Goal: Complete application form

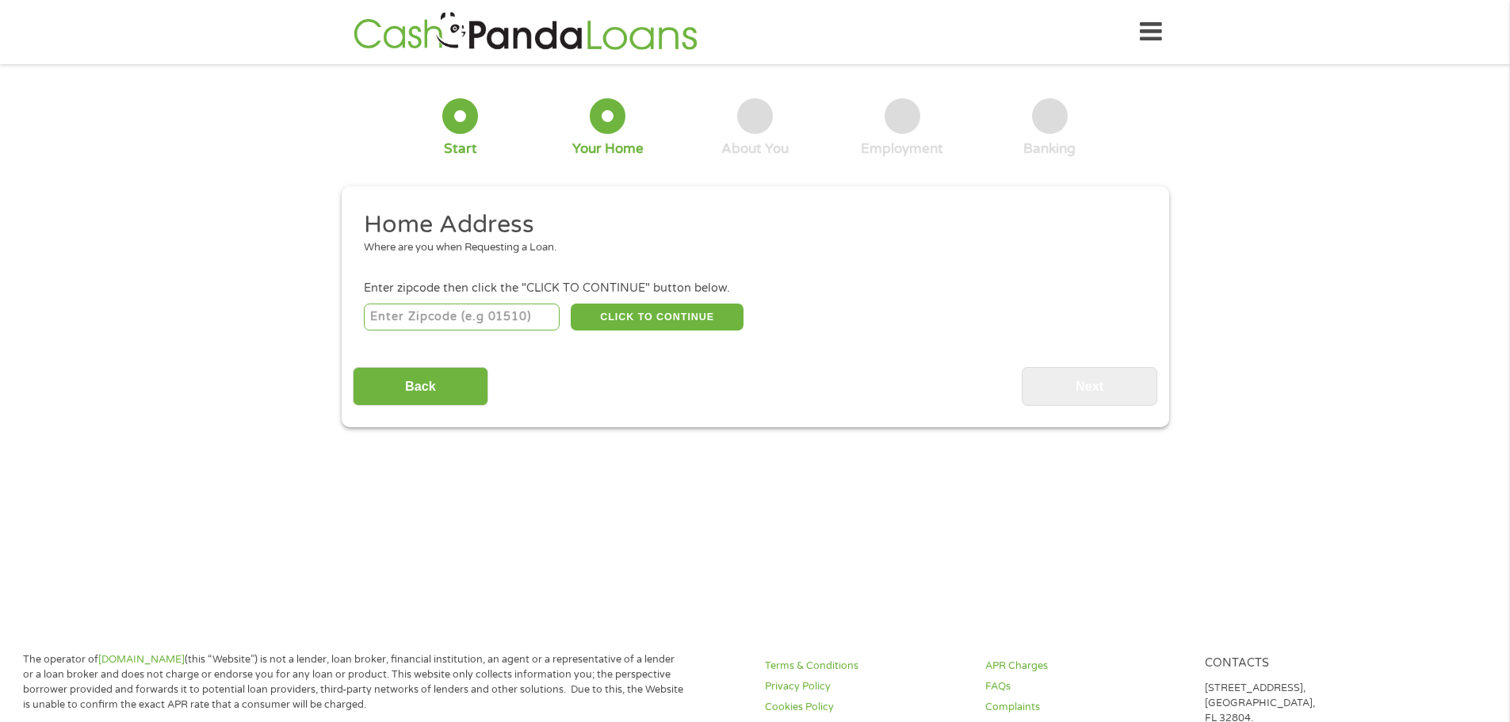
click at [434, 306] on input "number" at bounding box center [462, 317] width 196 height 27
type input "78251"
click at [660, 322] on button "CLICK TO CONTINUE" at bounding box center [657, 317] width 173 height 27
type input "78251"
type input "San Antonio"
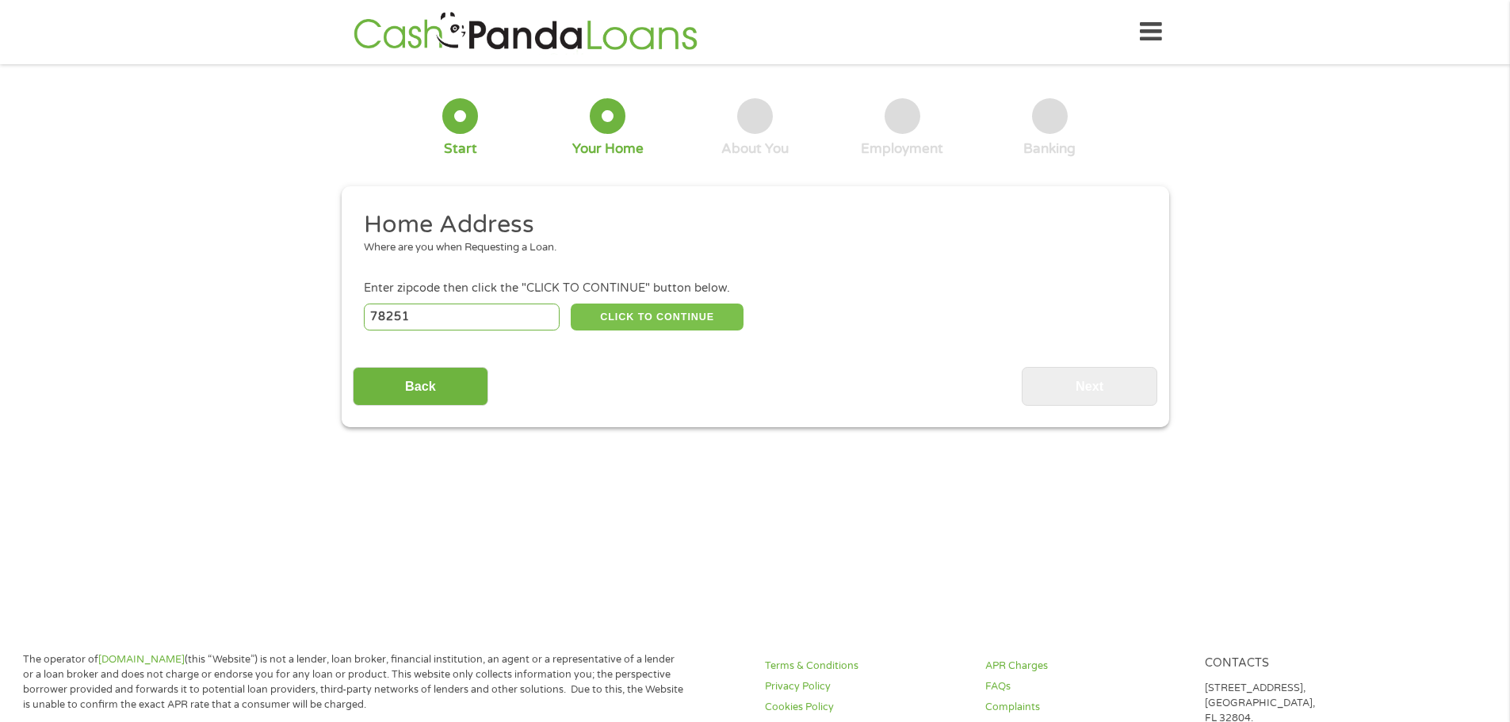
select select "[US_STATE]"
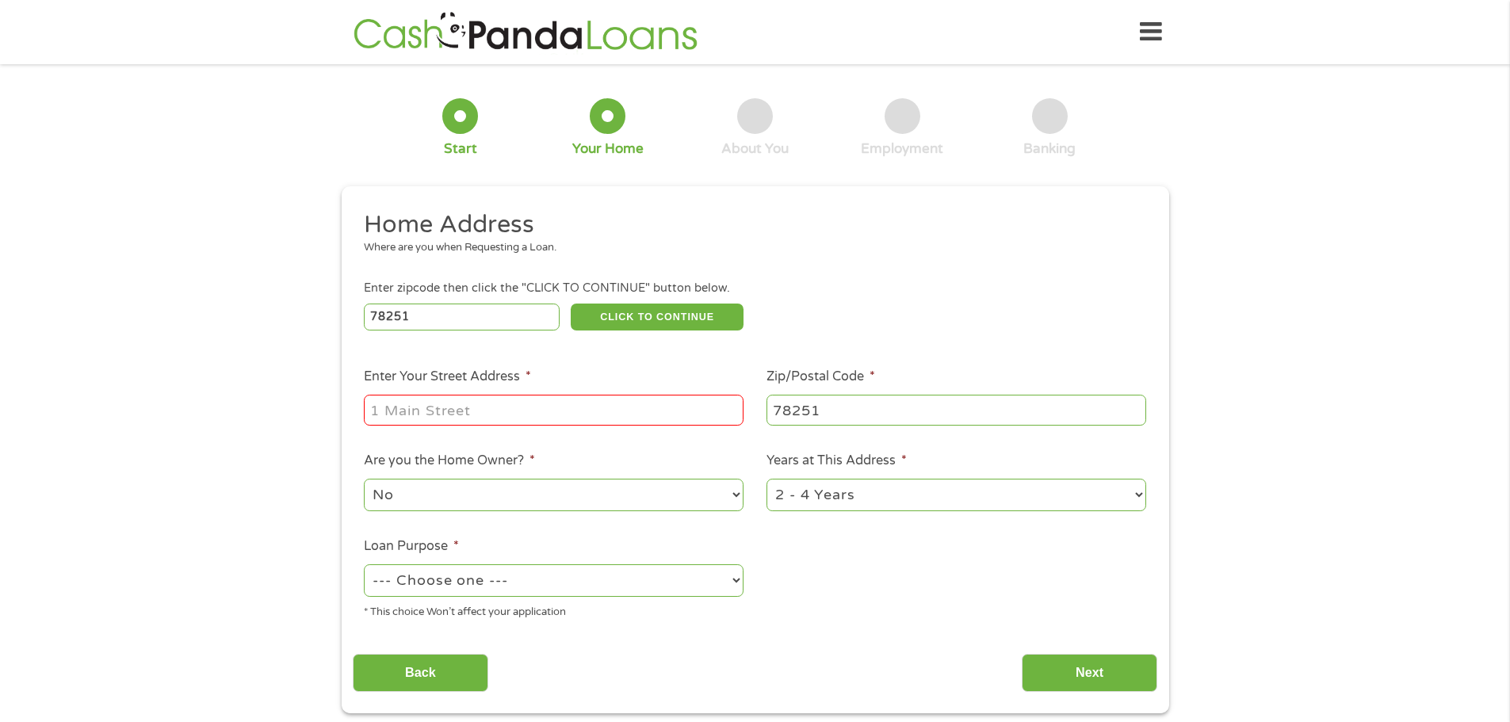
click at [430, 422] on input "Enter Your Street Address *" at bounding box center [554, 410] width 380 height 30
type input "9806 Alexa Pl"
click at [836, 503] on select "1 Year or less 1 - 2 Years 2 - 4 Years Over 4 Years" at bounding box center [956, 495] width 380 height 32
select select "60months"
click at [766, 479] on select "1 Year or less 1 - 2 Years 2 - 4 Years Over 4 Years" at bounding box center [956, 495] width 380 height 32
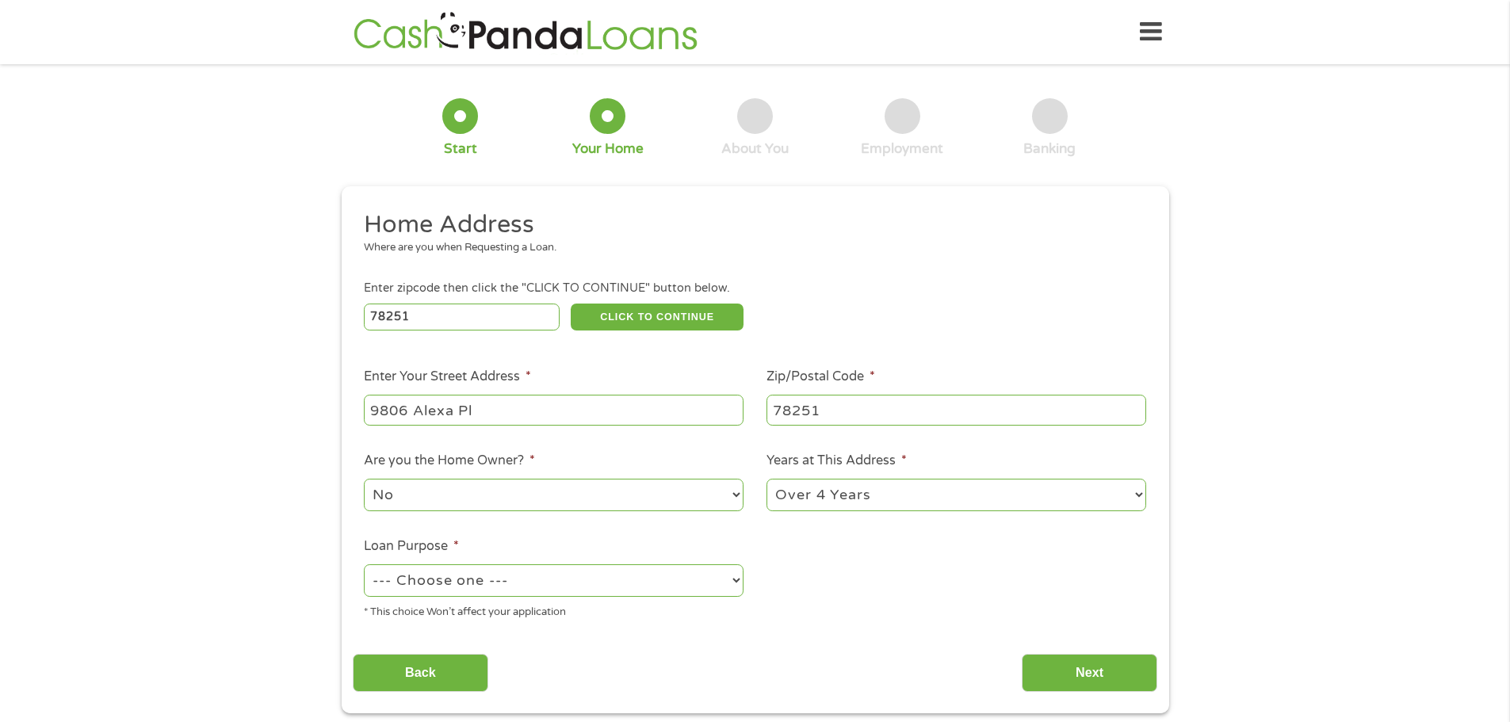
click at [448, 579] on select "--- Choose one --- Pay Bills Debt Consolidation Home Improvement Major Purchase…" at bounding box center [554, 580] width 380 height 32
select select "medicalexpenses"
click at [364, 564] on select "--- Choose one --- Pay Bills Debt Consolidation Home Improvement Major Purchase…" at bounding box center [554, 580] width 380 height 32
click at [1060, 674] on input "Next" at bounding box center [1090, 673] width 136 height 39
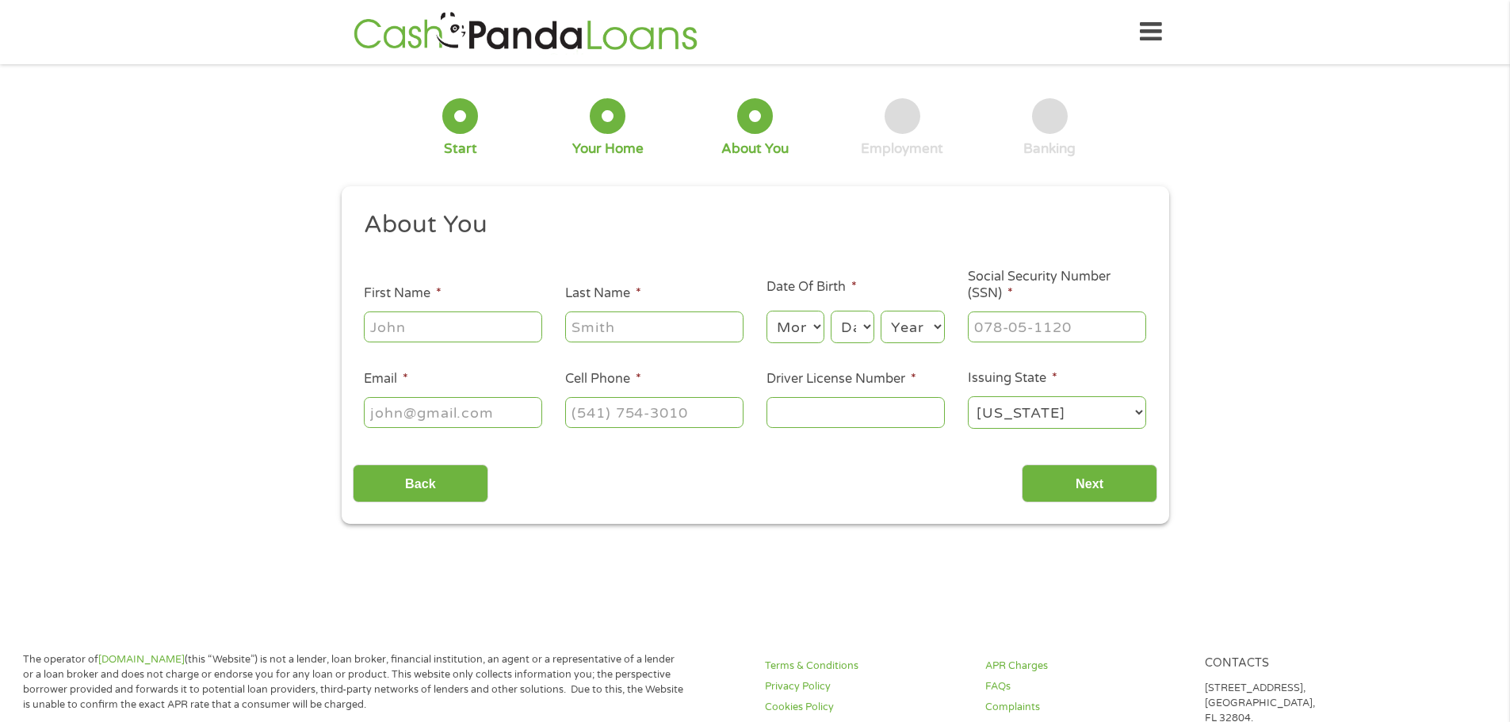
click at [465, 325] on input "First Name *" at bounding box center [453, 326] width 178 height 30
type input "Erica"
type input "Escamilla"
click at [805, 316] on select "Month 1 2 3 4 5 6 7 8 9 10 11 12" at bounding box center [795, 327] width 58 height 32
select select "8"
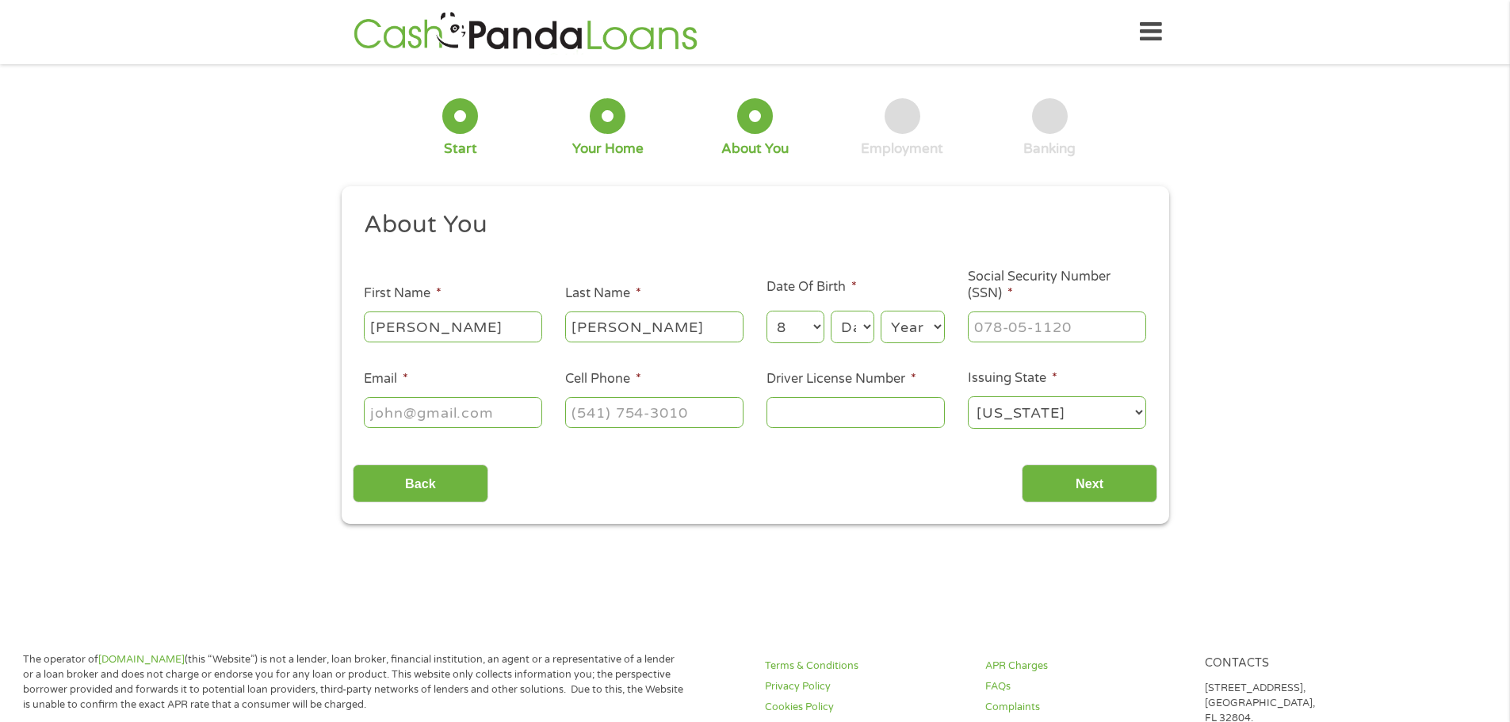
click at [766, 311] on select "Month 1 2 3 4 5 6 7 8 9 10 11 12" at bounding box center [795, 327] width 58 height 32
click at [856, 342] on select "Day 1 2 3 4 5 6 7 8 9 10 11 12 13 14 15 16 17 18 19 20 21 22 23 24 25 26 27 28 …" at bounding box center [852, 327] width 43 height 32
select select "2"
click at [831, 311] on select "Day 1 2 3 4 5 6 7 8 9 10 11 12 13 14 15 16 17 18 19 20 21 22 23 24 25 26 27 28 …" at bounding box center [852, 327] width 43 height 32
click at [909, 331] on select "Year 2007 2006 2005 2004 2003 2002 2001 2000 1999 1998 1997 1996 1995 1994 1993…" at bounding box center [913, 327] width 64 height 32
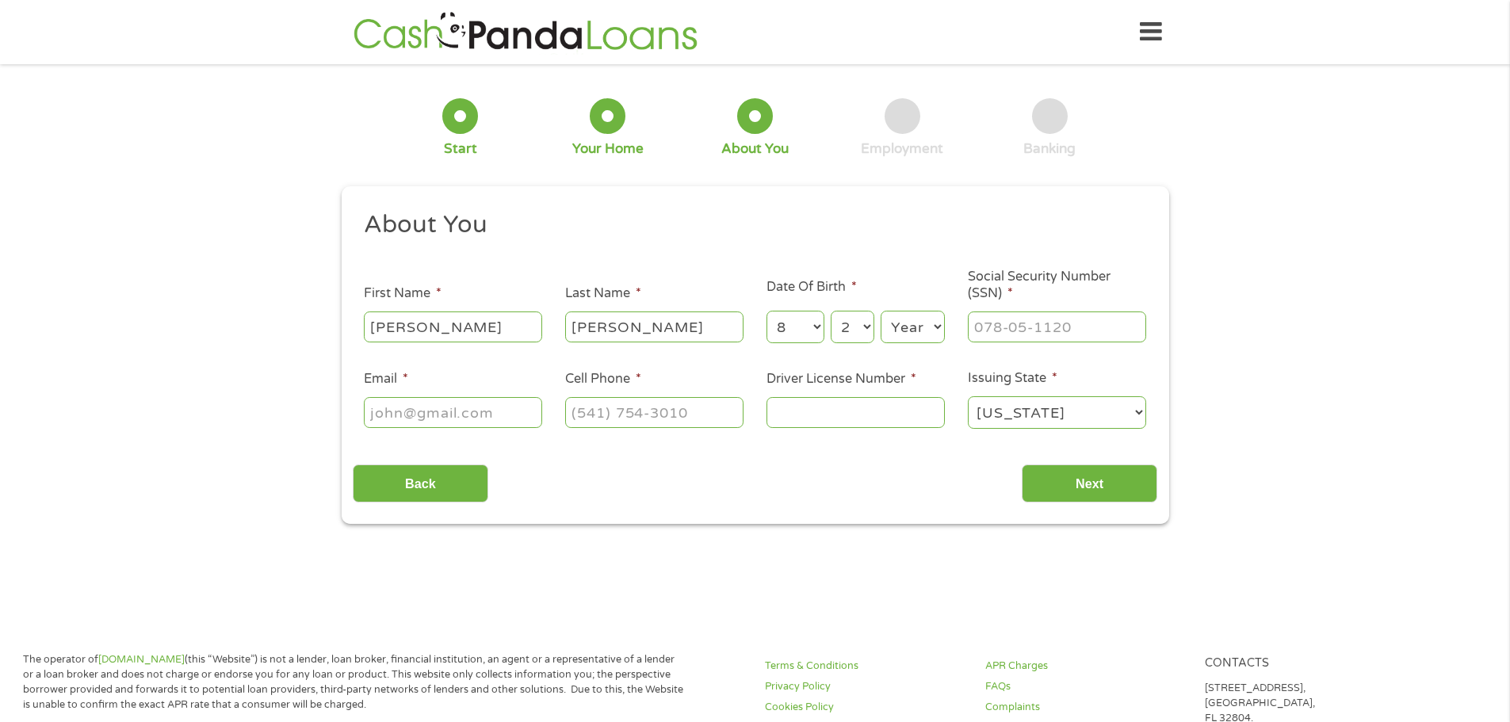
select select "1977"
click at [881, 311] on select "Year 2007 2006 2005 2004 2003 2002 2001 2000 1999 1998 1997 1996 1995 1994 1993…" at bounding box center [913, 327] width 64 height 32
click at [1031, 331] on input "___-__-____" at bounding box center [1057, 326] width 178 height 30
type input "449-45-5676"
click at [395, 411] on input "Email *" at bounding box center [453, 412] width 178 height 30
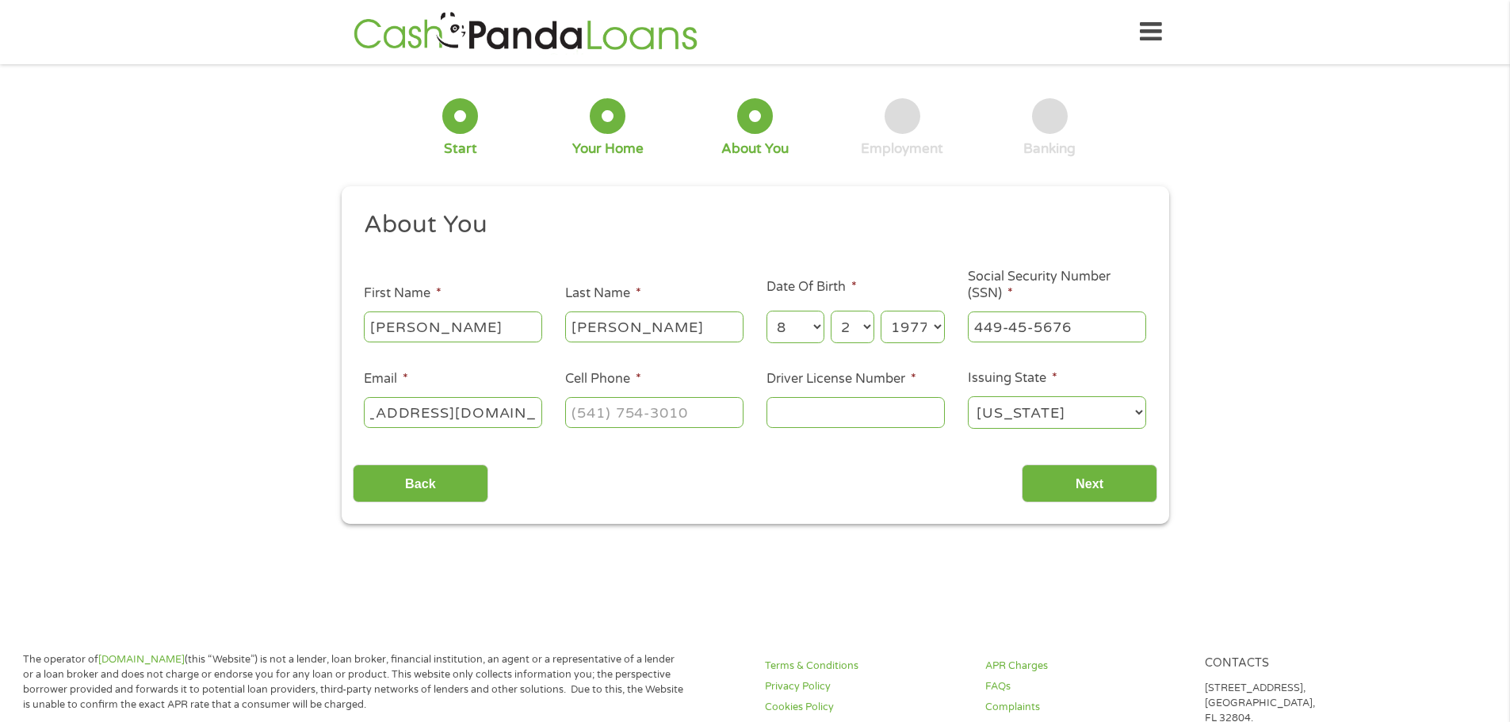
scroll to position [0, 80]
type input "ericaescamilla2011@yahoo.com"
click at [660, 415] on input "(___) ___-____" at bounding box center [654, 412] width 178 height 30
type input "(210) 427-2274"
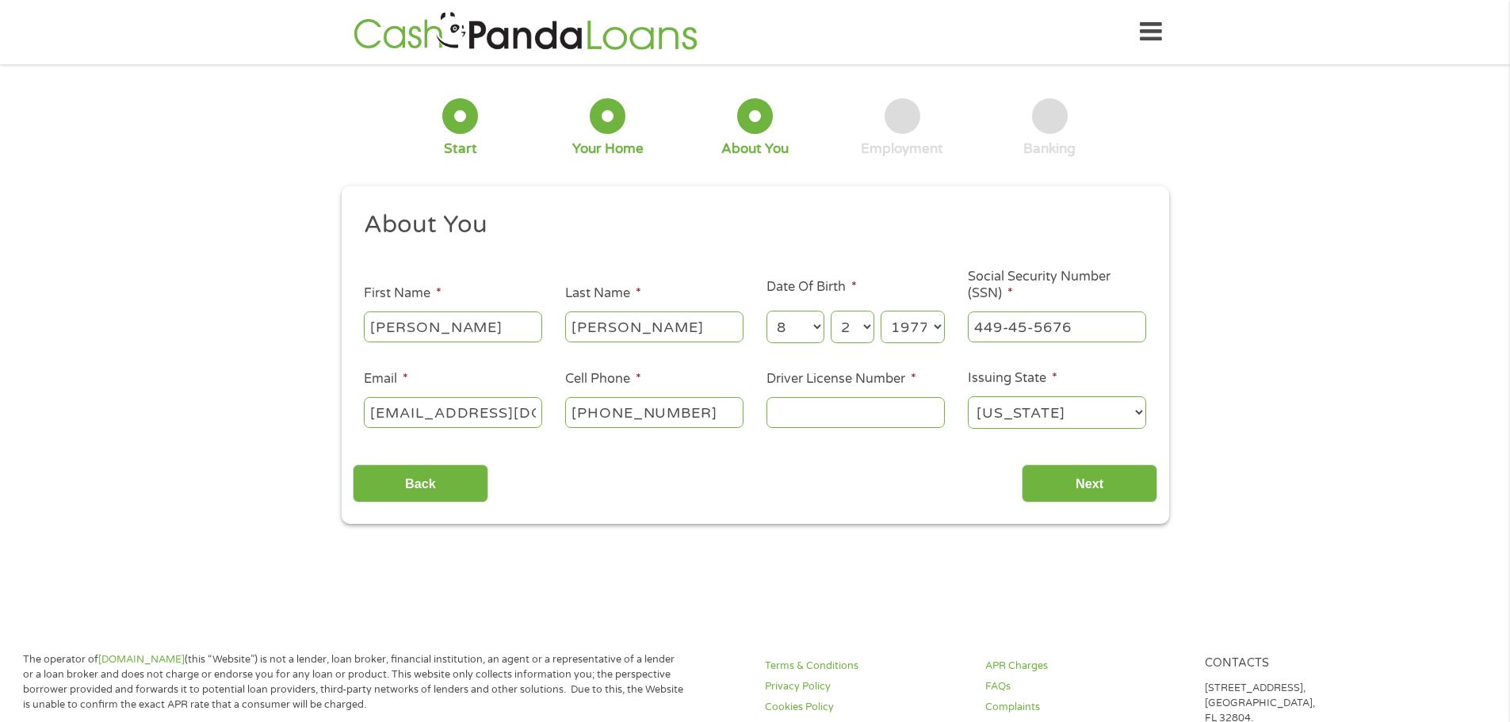
click at [809, 415] on input "Driver License Number *" at bounding box center [855, 412] width 178 height 30
type input "01332299"
click at [1087, 495] on input "Next" at bounding box center [1090, 483] width 136 height 39
click at [1082, 476] on input "Next" at bounding box center [1090, 483] width 136 height 39
click at [1085, 483] on input "Next" at bounding box center [1090, 483] width 136 height 39
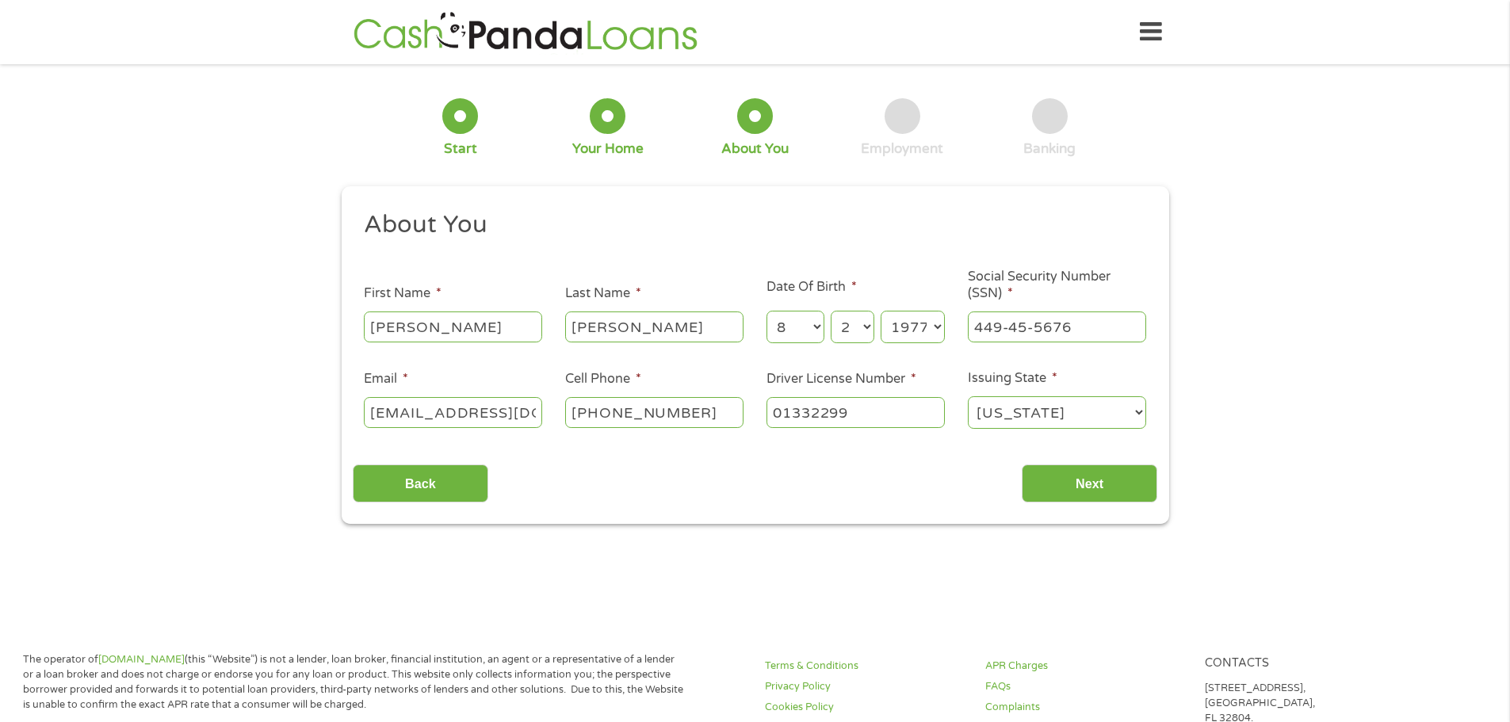
click at [717, 479] on div "Back Next" at bounding box center [755, 478] width 804 height 50
click at [482, 325] on input "Erica" at bounding box center [453, 326] width 178 height 30
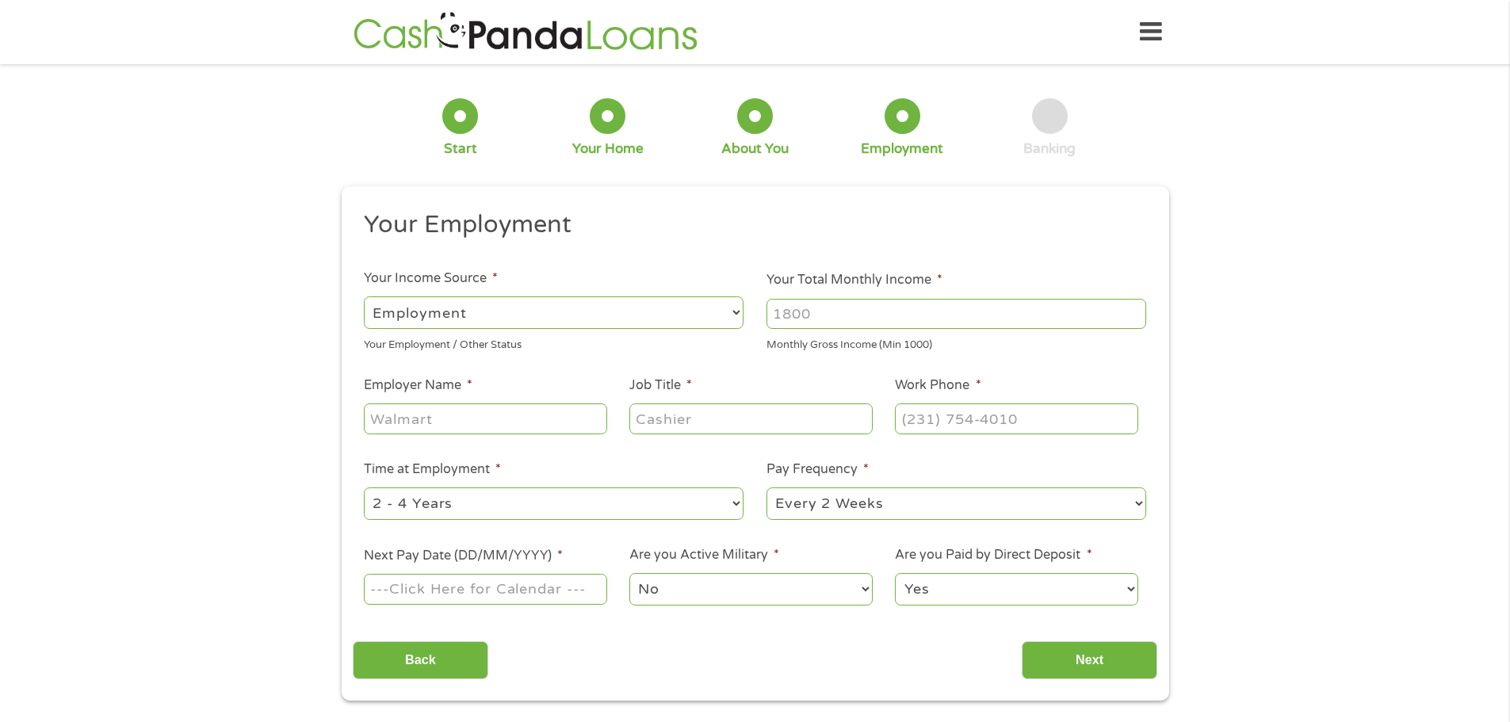
scroll to position [6, 6]
click at [845, 315] on input "Your Total Monthly Income *" at bounding box center [956, 314] width 380 height 30
type input "2"
type input "4000"
click at [415, 429] on input "Employer Name *" at bounding box center [485, 418] width 243 height 30
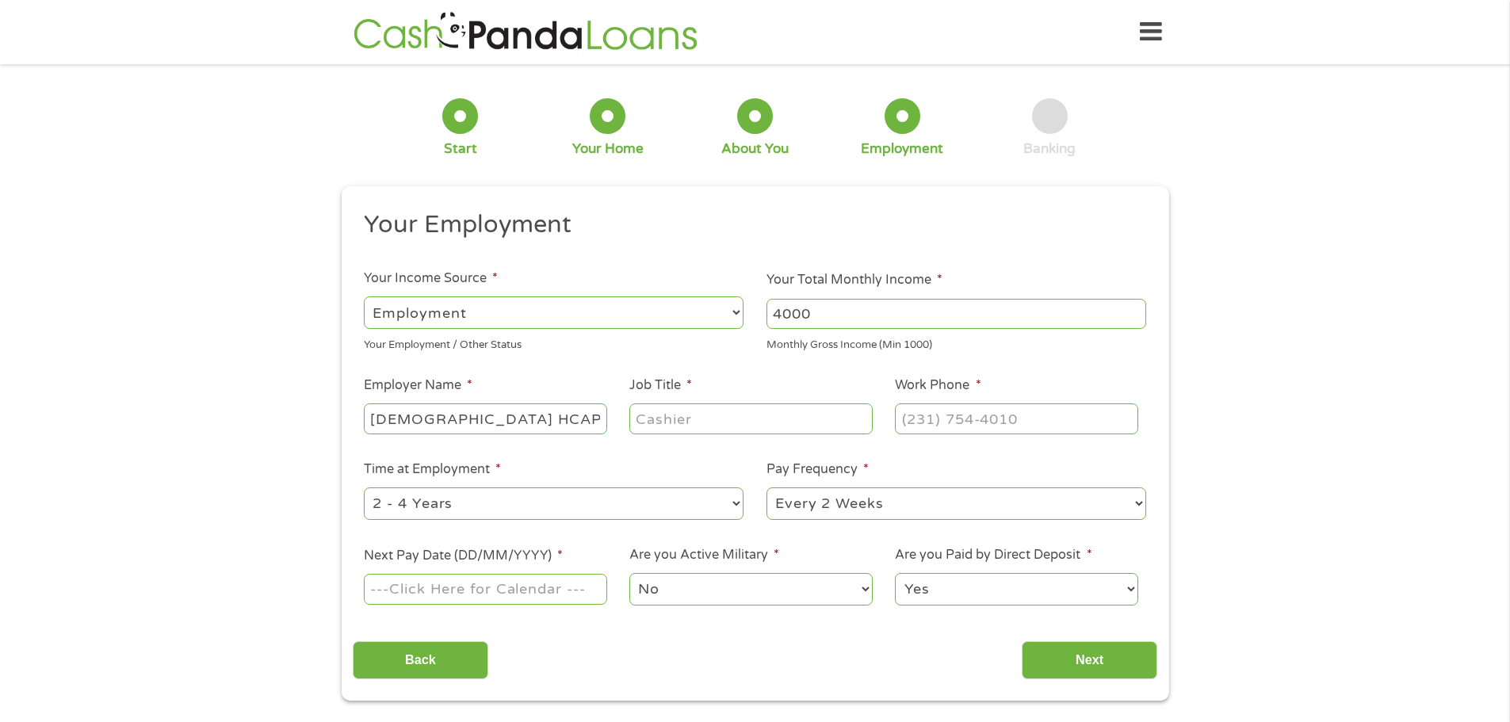
type input "Methodist HCAPS"
click at [707, 421] on input "Job Title *" at bounding box center [750, 418] width 243 height 30
type input "Manager"
click at [919, 428] on input "(___) ___-____" at bounding box center [1016, 418] width 243 height 30
type input "(210) 575-3326"
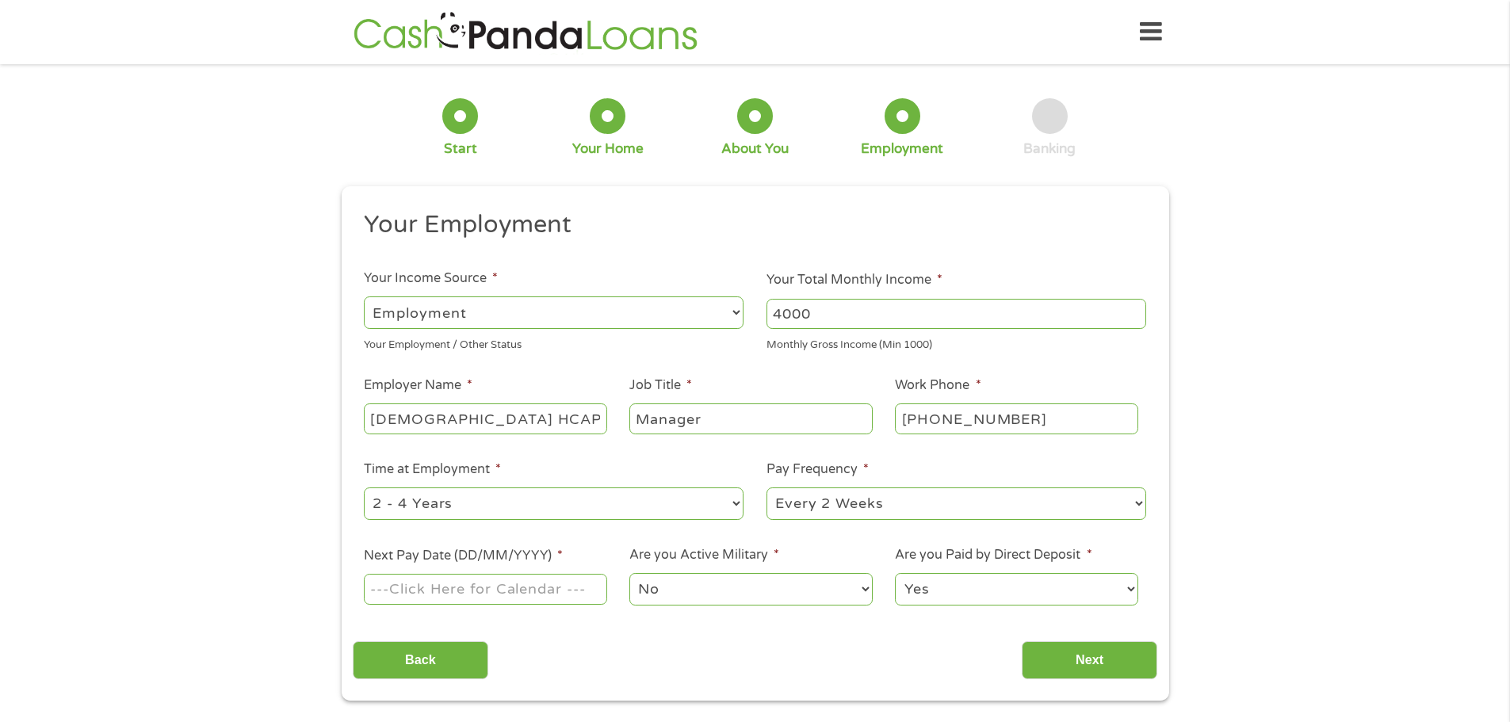
click at [437, 508] on select "--- Choose one --- 1 Year or less 1 - 2 Years 2 - 4 Years Over 4 Years" at bounding box center [554, 503] width 380 height 32
select select "60months"
click at [364, 487] on select "--- Choose one --- 1 Year or less 1 - 2 Years 2 - 4 Years Over 4 Years" at bounding box center [554, 503] width 380 height 32
click at [535, 587] on input "Next Pay Date (DD/MM/YYYY) *" at bounding box center [485, 589] width 243 height 30
type input "24/10/2025"
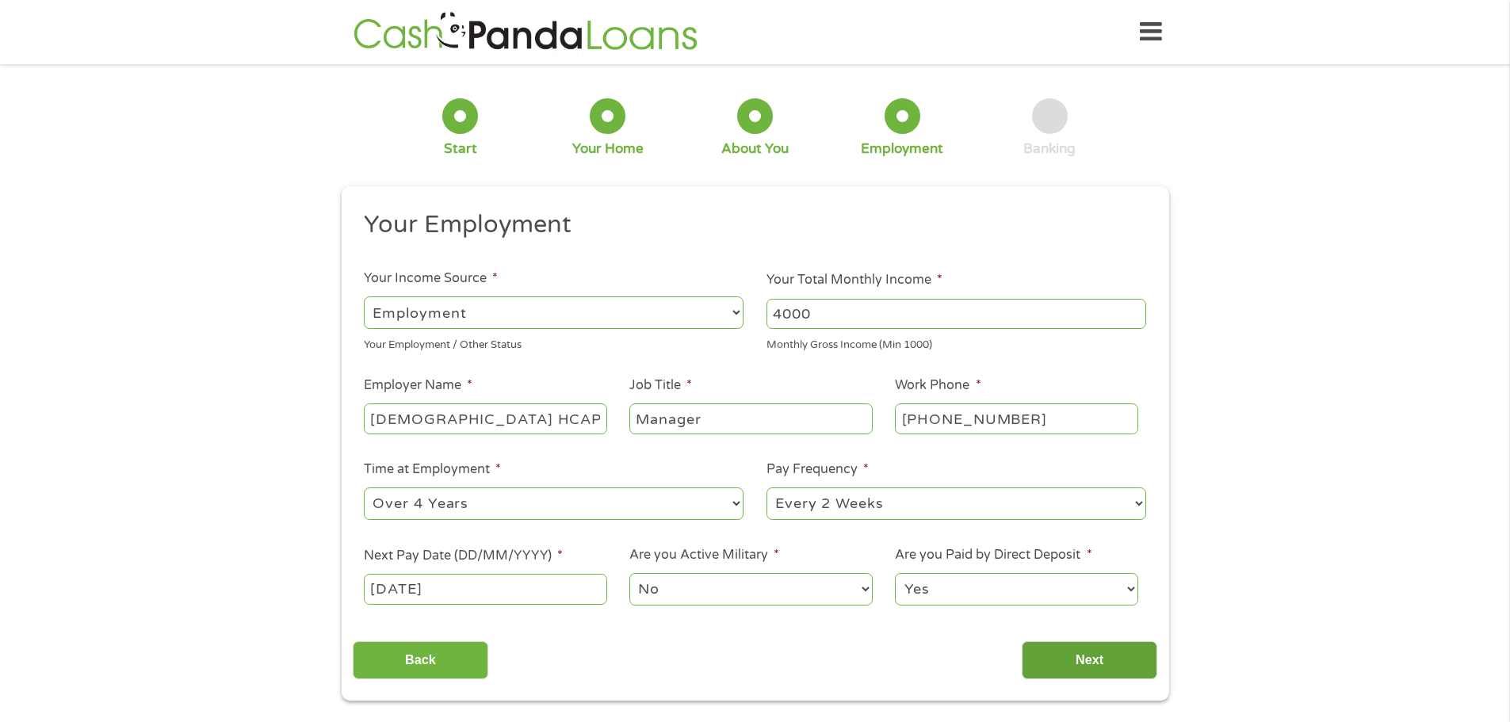
click at [1057, 652] on input "Next" at bounding box center [1090, 660] width 136 height 39
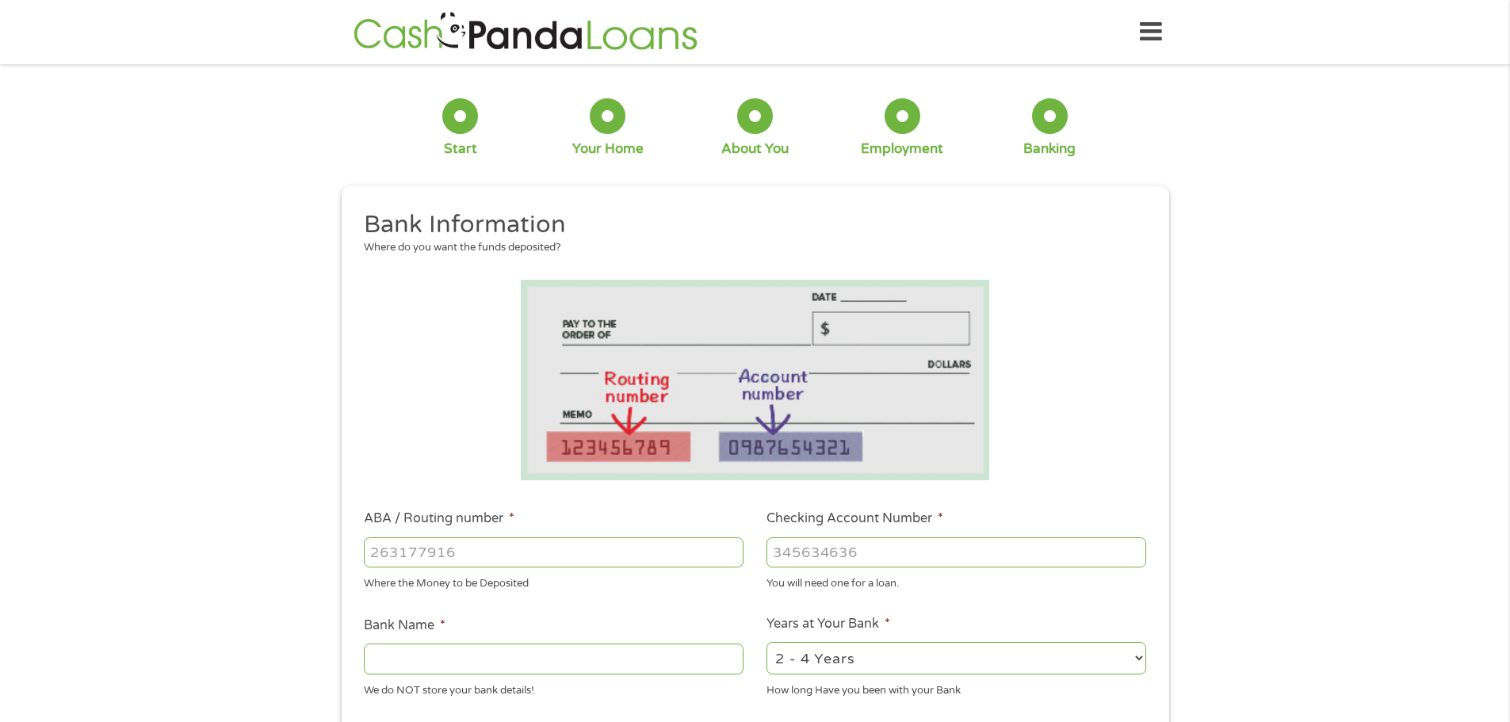
click at [438, 552] on input "ABA / Routing number *" at bounding box center [554, 552] width 380 height 30
type input "314089681"
type input "RANDOLPH BROOKS FCU"
type input "314089681"
click at [809, 543] on input "Checking Account Number *" at bounding box center [956, 552] width 380 height 30
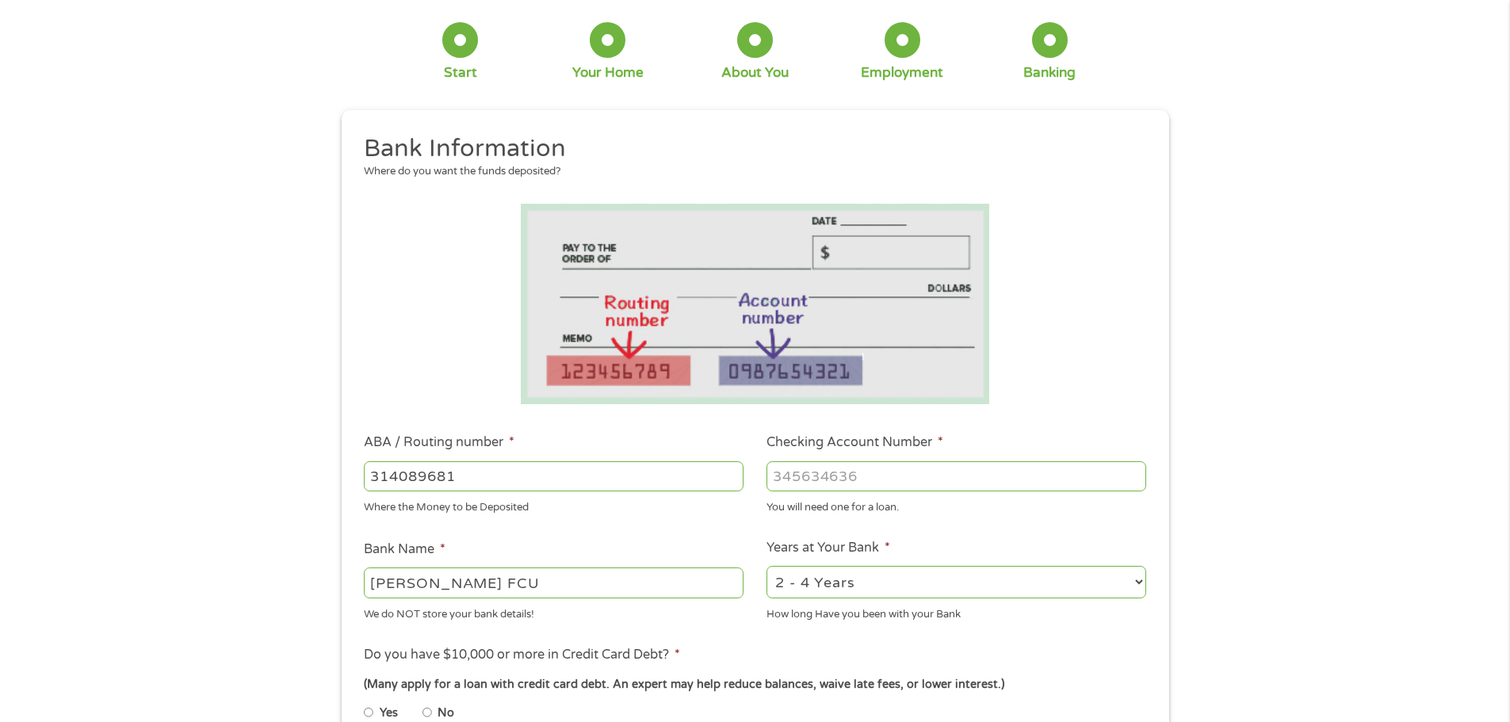
scroll to position [79, 0]
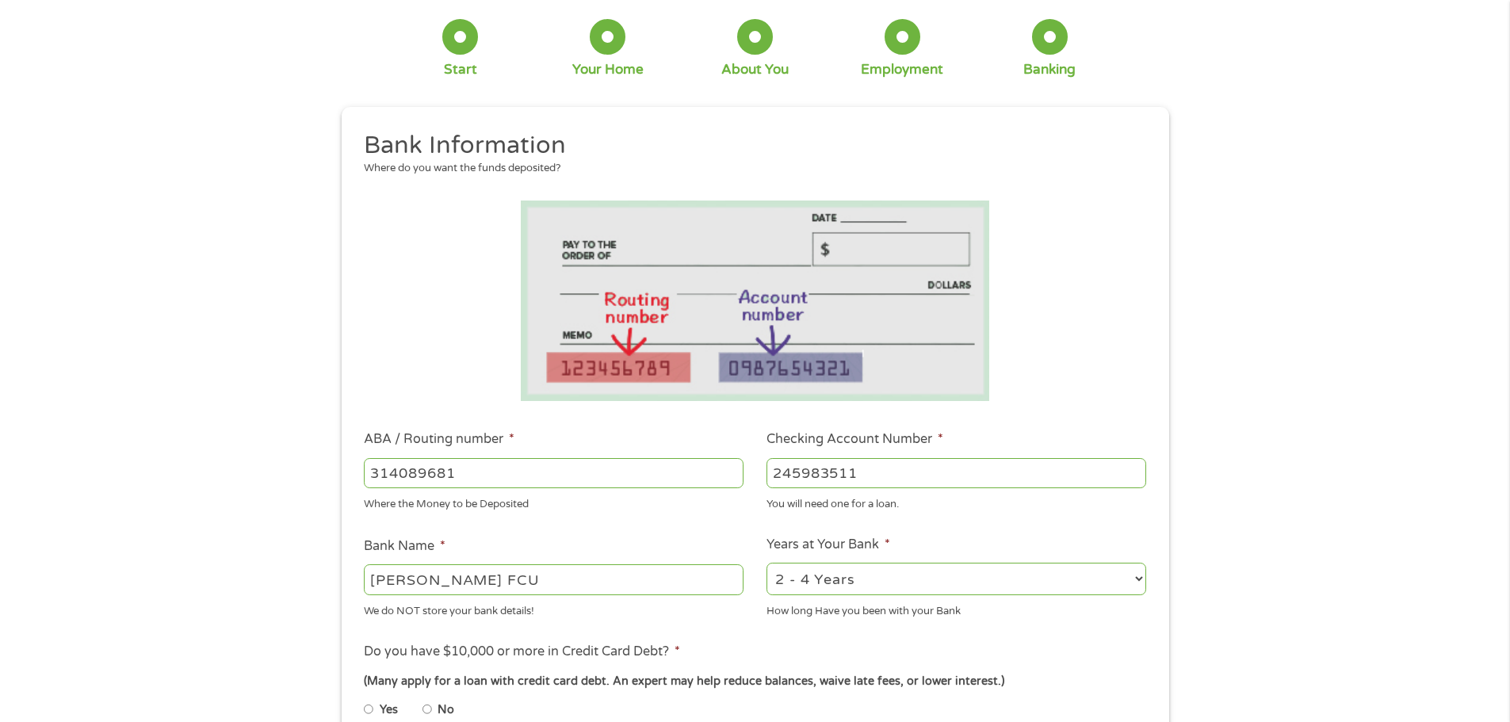
type input "245983511"
click at [780, 579] on select "2 - 4 Years 6 - 12 Months 1 - 2 Years Over 4 Years" at bounding box center [956, 579] width 380 height 32
select select "60months"
click at [766, 563] on select "2 - 4 Years 6 - 12 Months 1 - 2 Years Over 4 Years" at bounding box center [956, 579] width 380 height 32
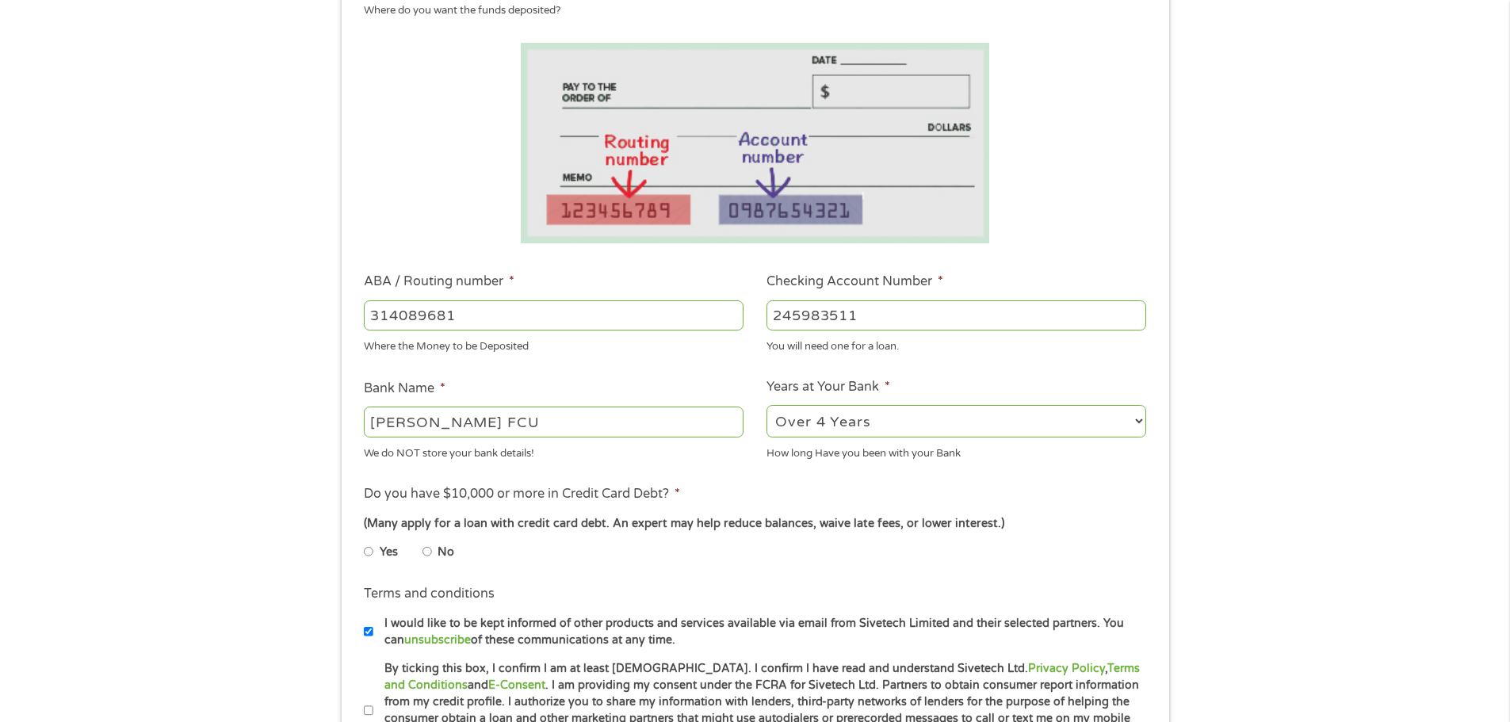
scroll to position [238, 0]
click at [426, 556] on input "No" at bounding box center [427, 550] width 10 height 25
radio input "true"
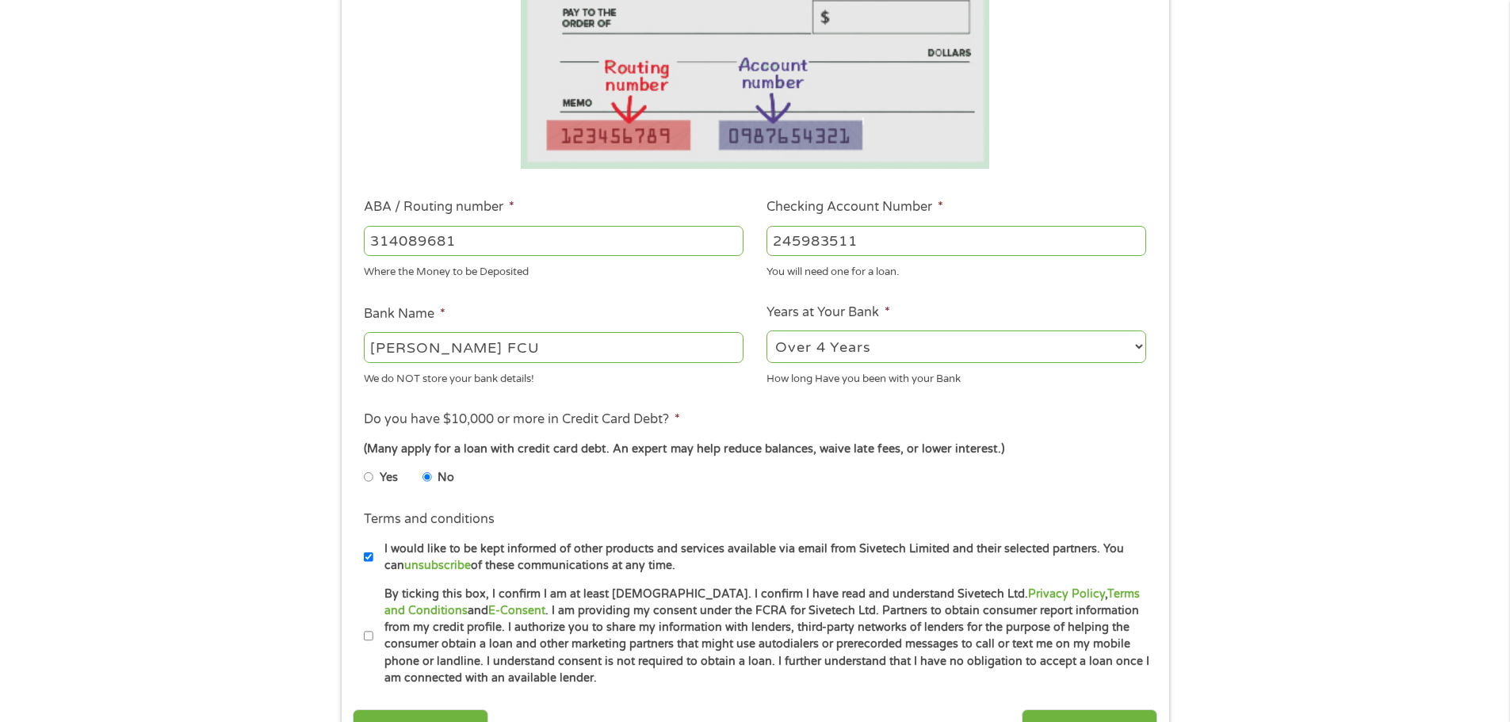
scroll to position [396, 0]
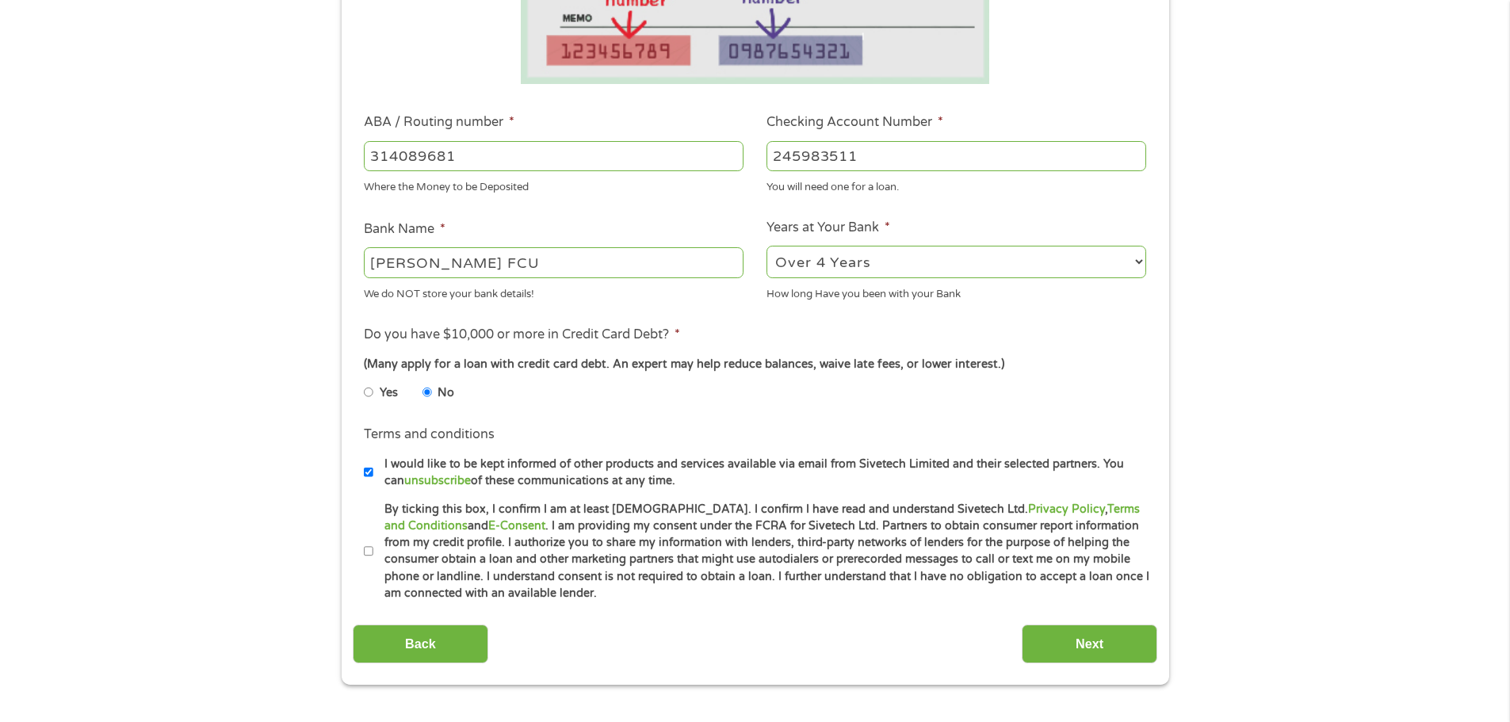
click at [366, 470] on input "I would like to be kept informed of other products and services available via e…" at bounding box center [369, 472] width 10 height 25
checkbox input "false"
click at [367, 546] on input "By ticking this box, I confirm I am at least 18 years old. I confirm I have rea…" at bounding box center [369, 551] width 10 height 25
checkbox input "true"
click at [1072, 636] on input "Next" at bounding box center [1090, 644] width 136 height 39
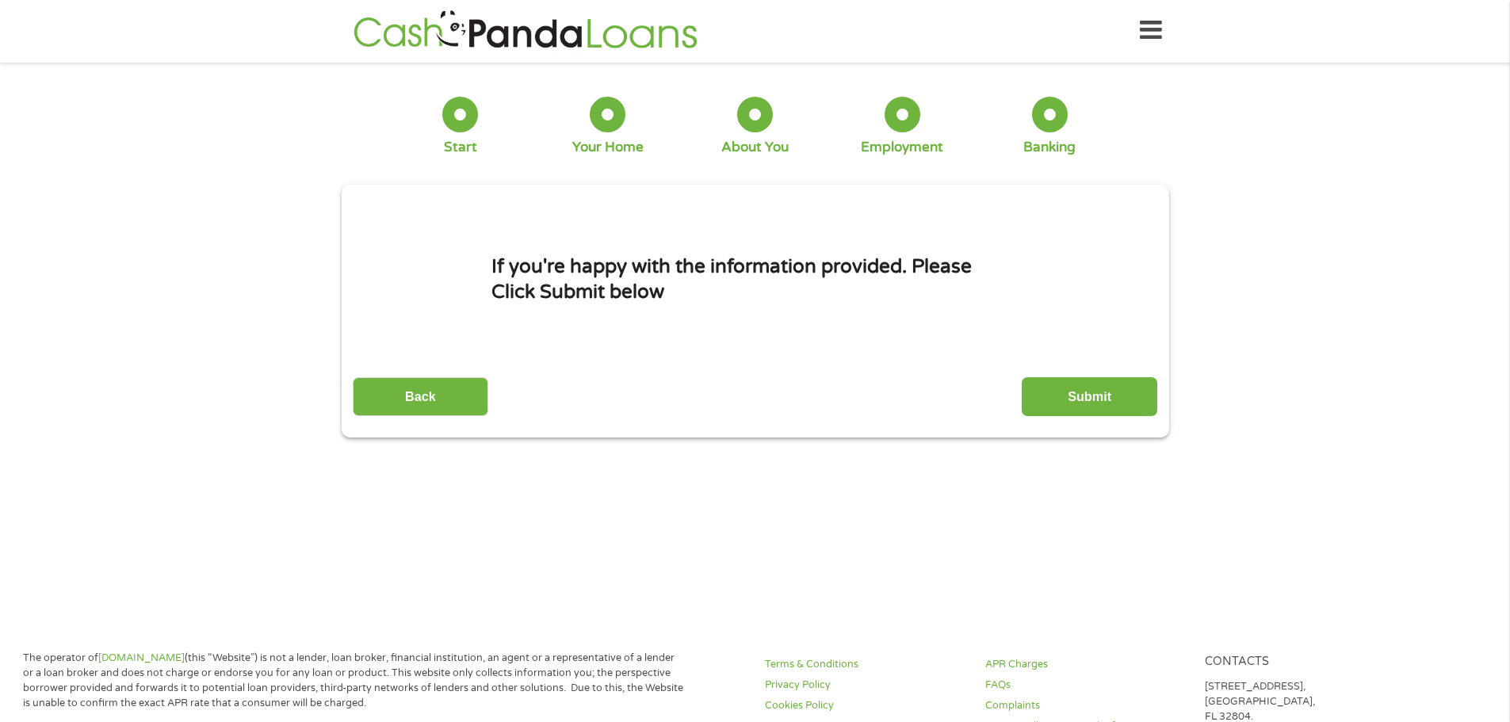
scroll to position [0, 0]
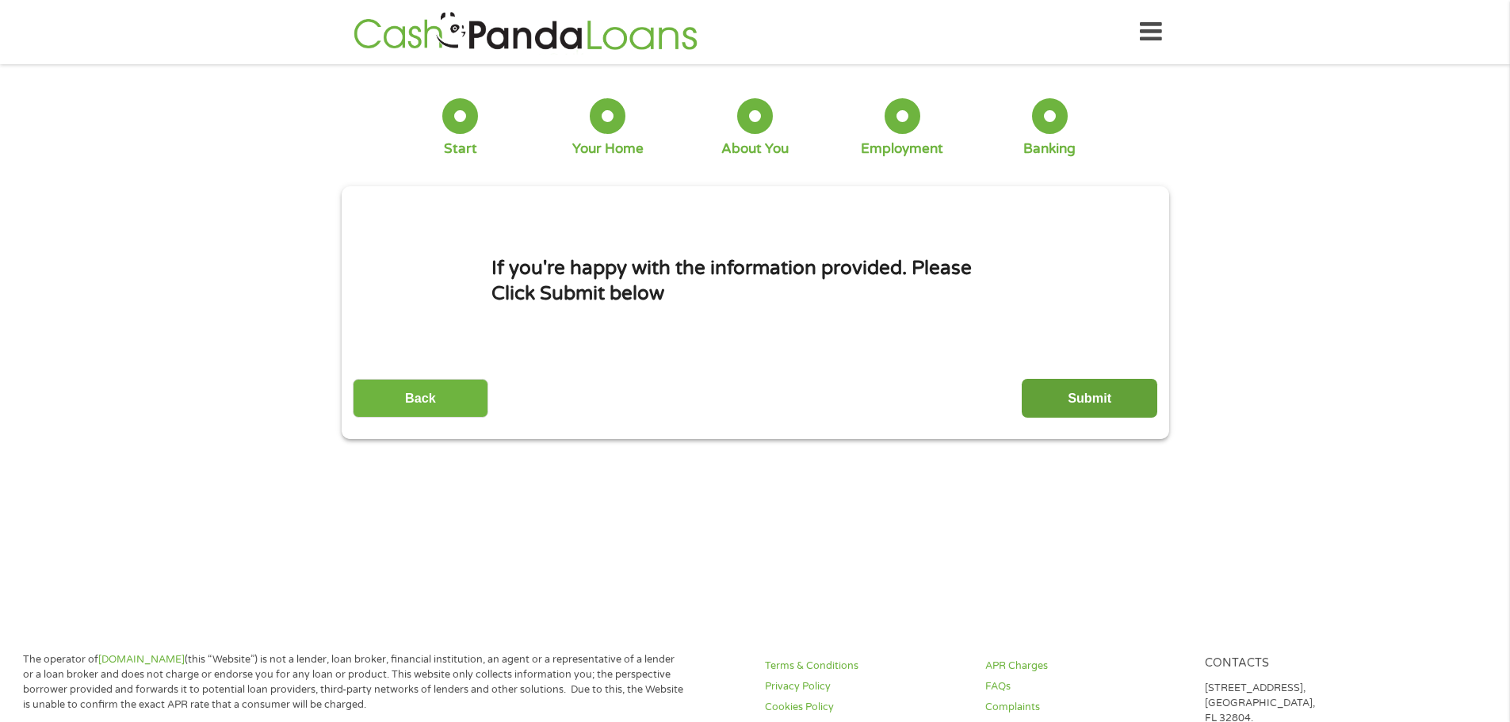
click at [1083, 399] on input "Submit" at bounding box center [1090, 398] width 136 height 39
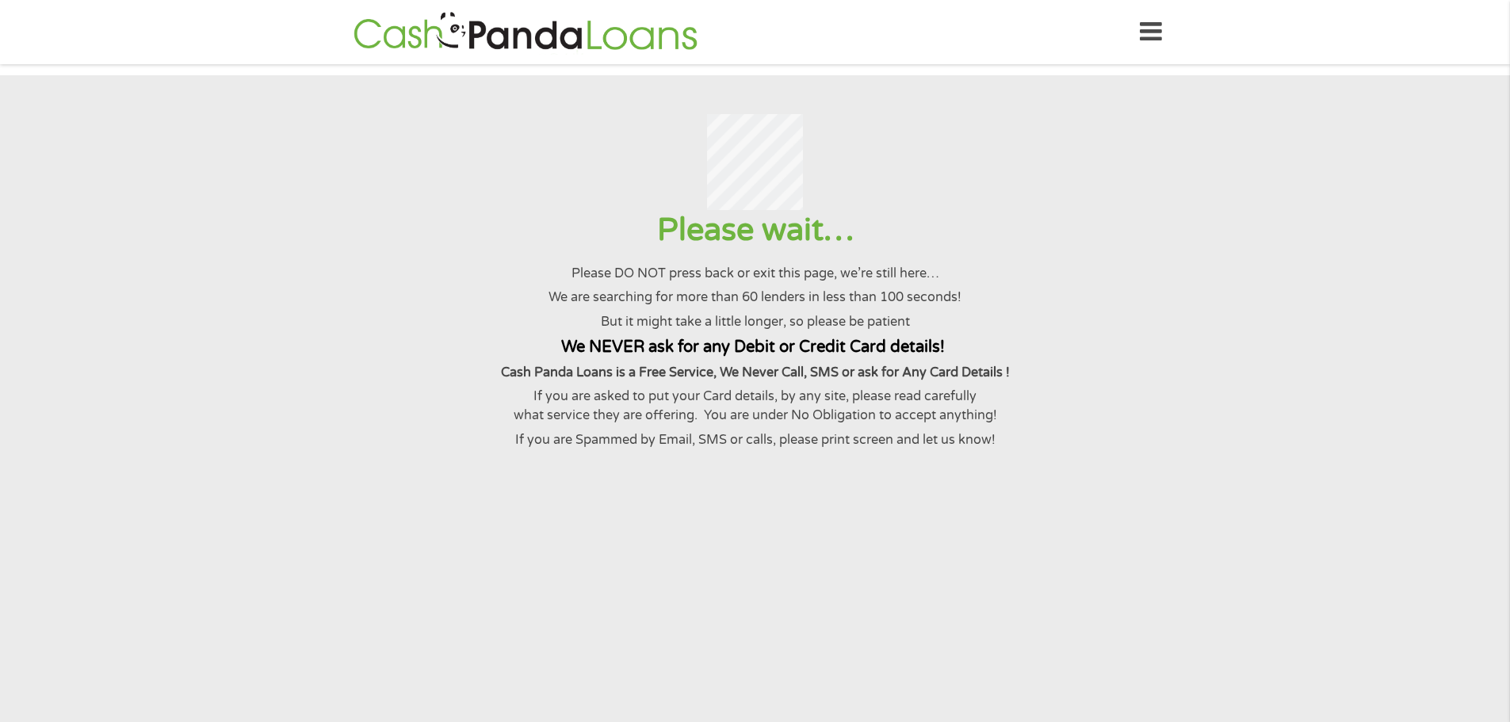
scroll to position [6, 6]
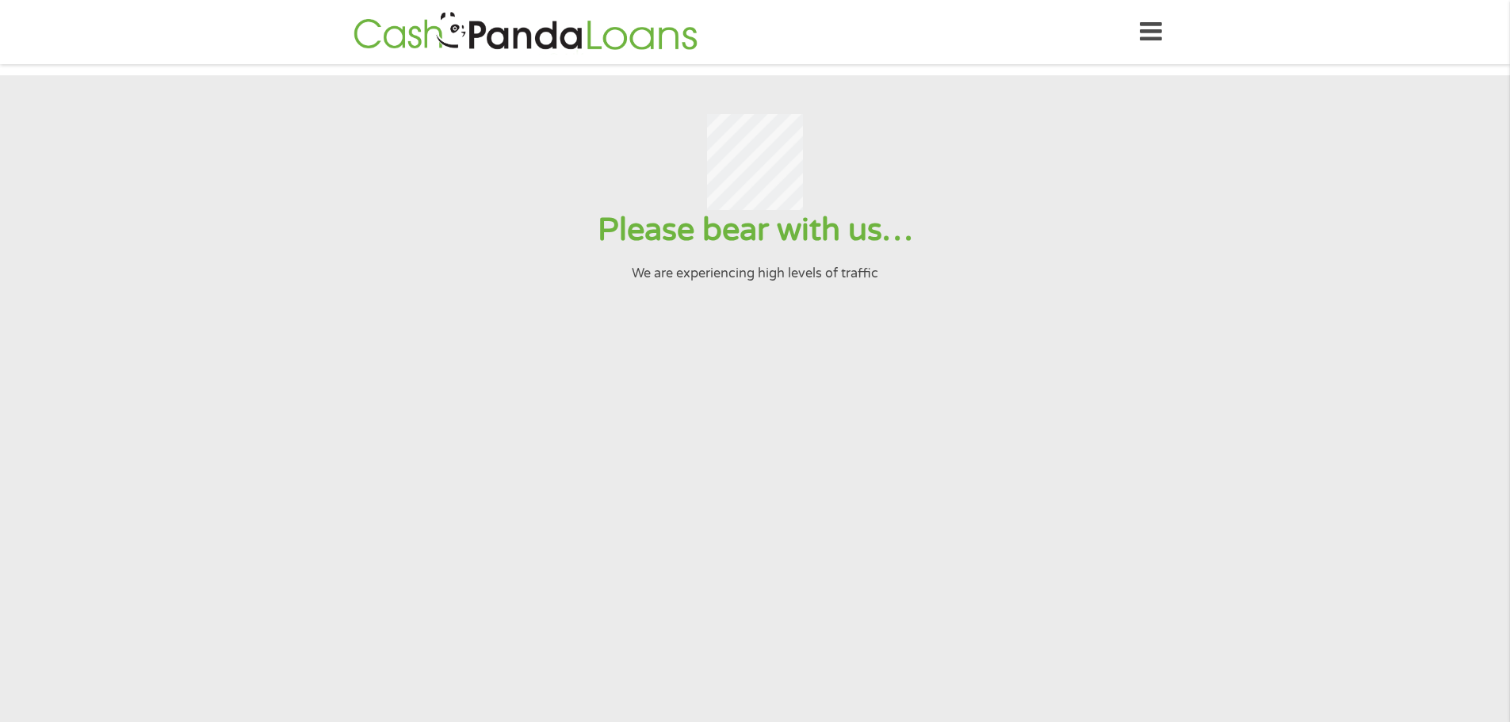
click at [1160, 35] on icon at bounding box center [1151, 32] width 22 height 39
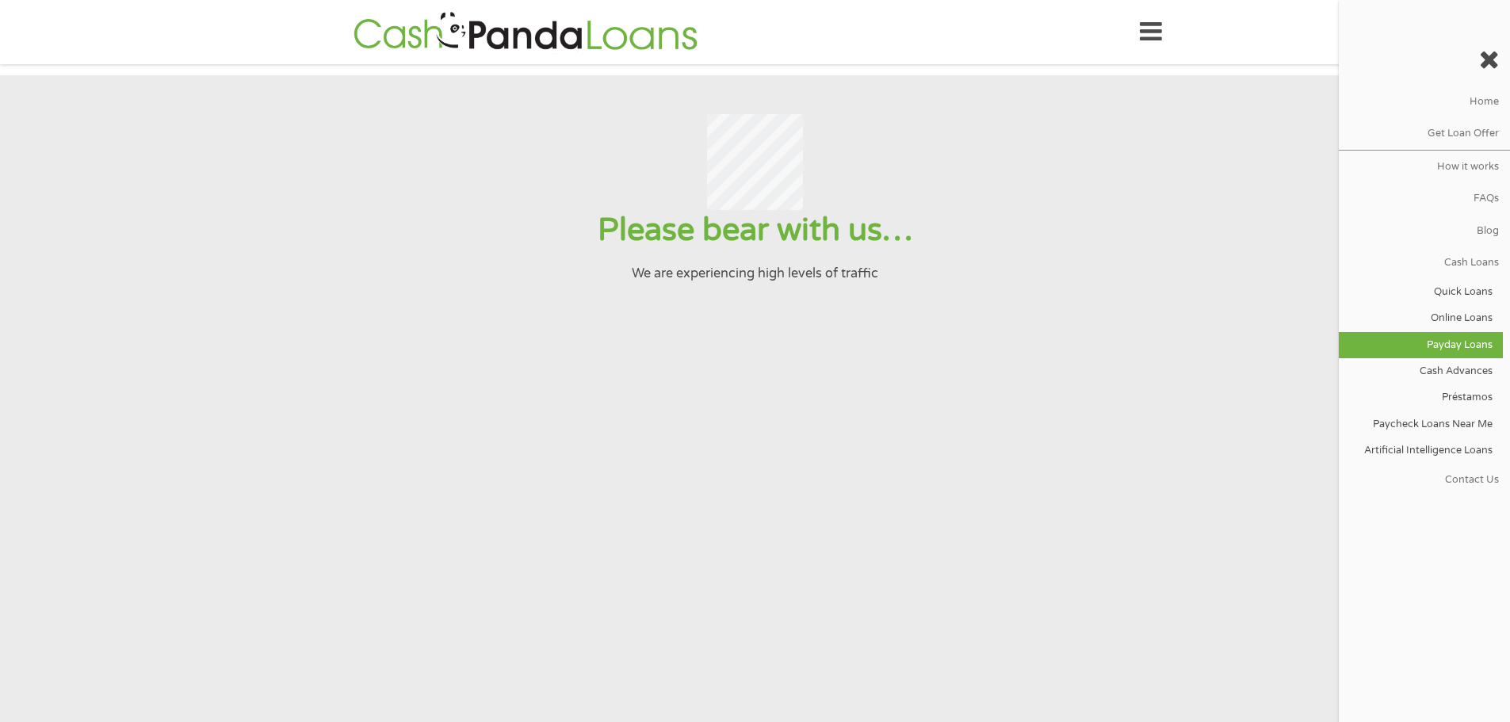
click at [1467, 340] on link "Payday Loans" at bounding box center [1421, 345] width 164 height 26
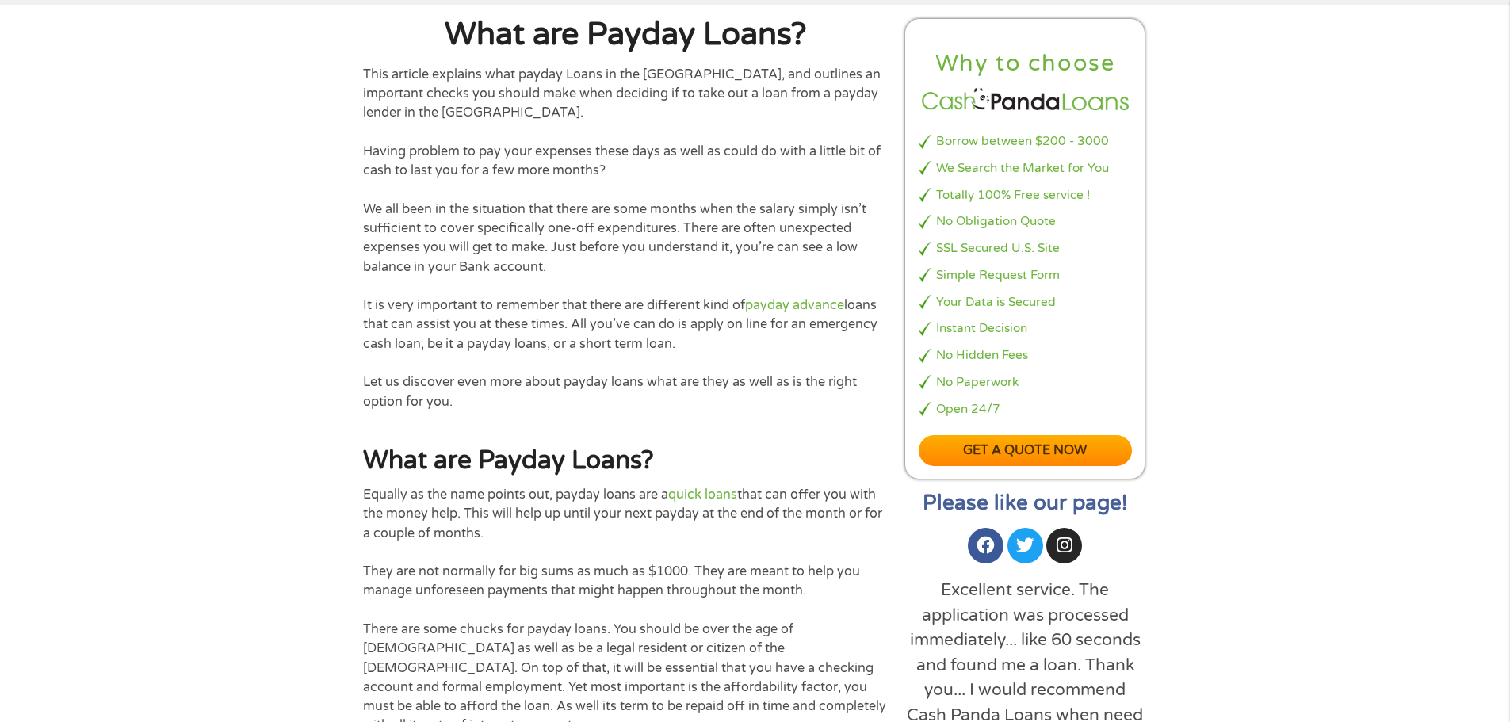
scroll to position [476, 0]
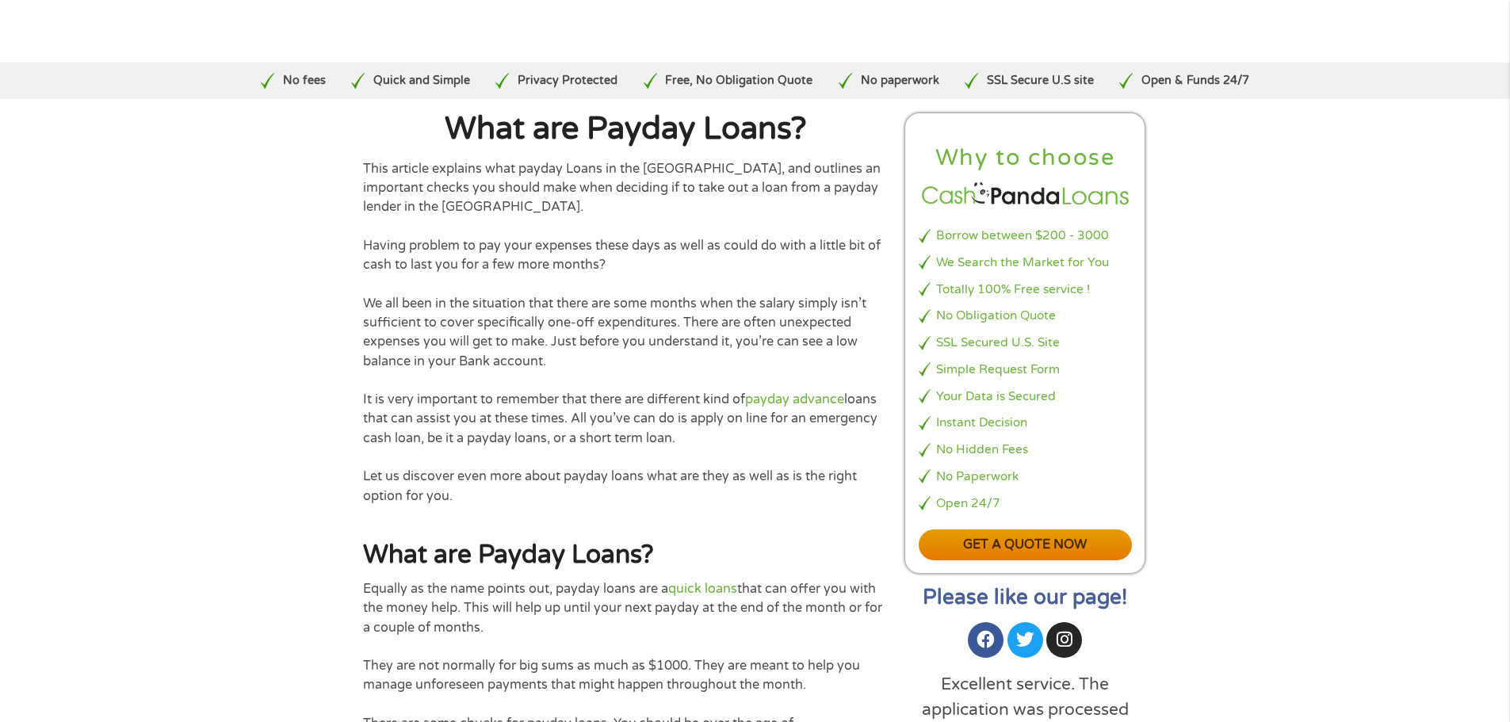
click at [1027, 550] on link "Get a quote now" at bounding box center [1026, 544] width 214 height 31
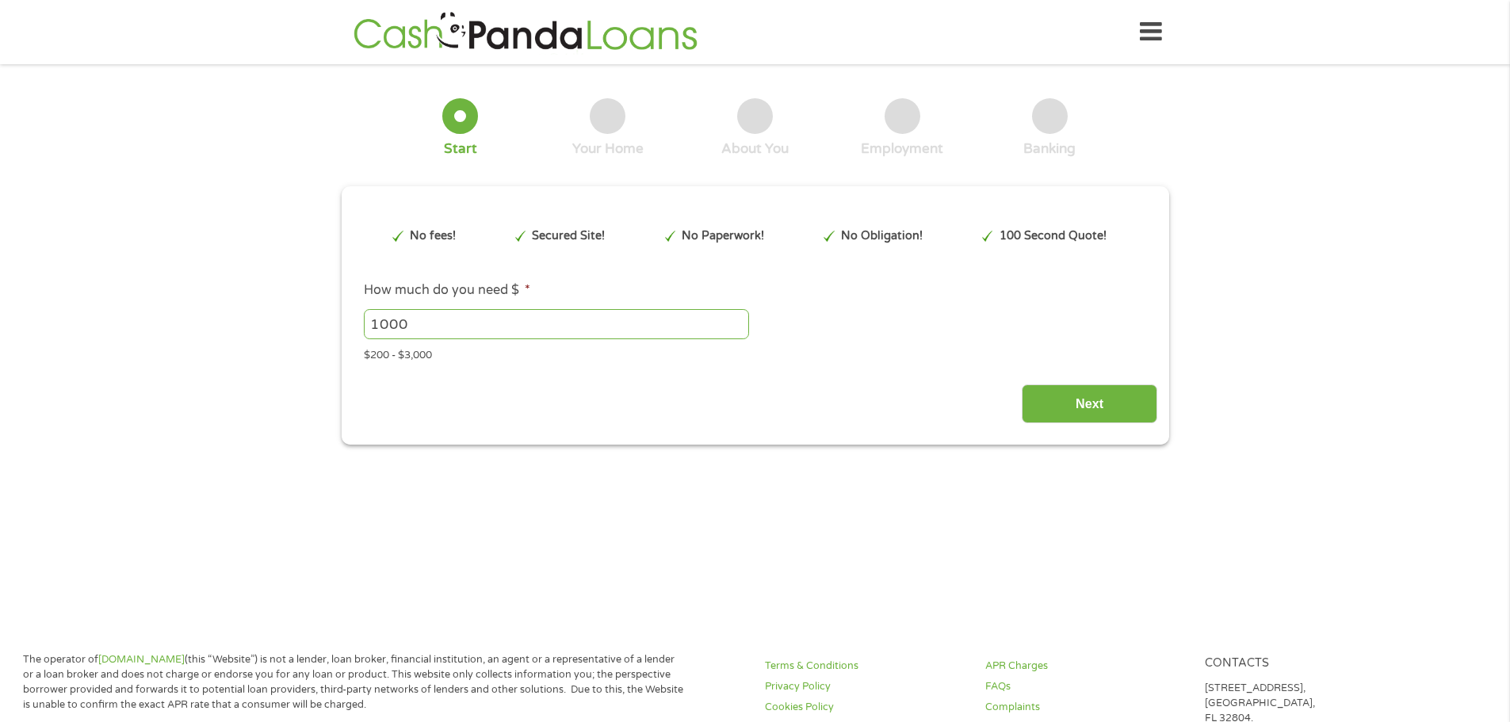
type input "EAIaIQobChMIx6yz4OeXkAMVIDbUAR35mzU4EAAYBCAAEgJwNPD_BwE"
click at [735, 317] on input "1001" at bounding box center [556, 324] width 385 height 30
click at [735, 317] on input "1002" at bounding box center [556, 324] width 385 height 30
click at [736, 329] on input "1001" at bounding box center [556, 324] width 385 height 30
click at [736, 329] on input "1000" at bounding box center [556, 324] width 385 height 30
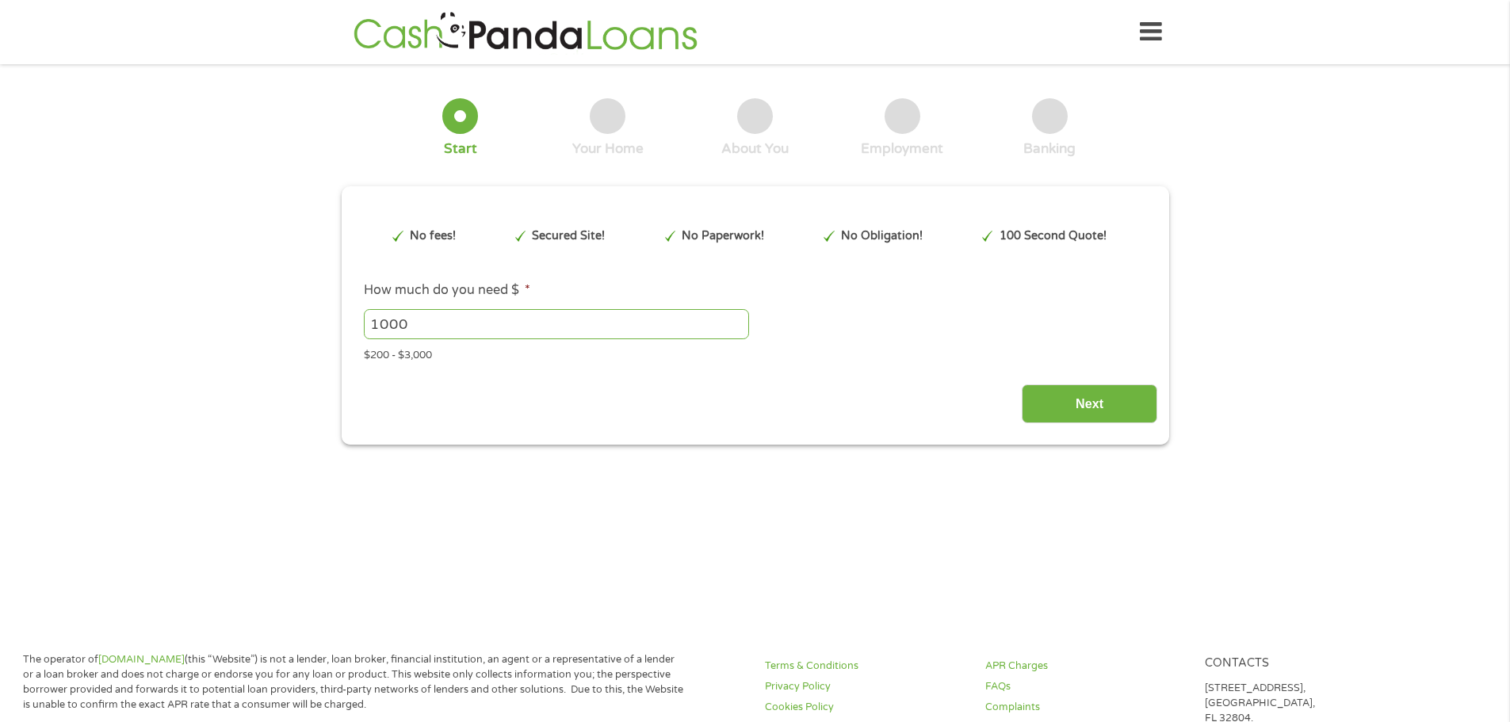
click at [377, 323] on input "1000" at bounding box center [556, 324] width 385 height 30
type input "2000"
click at [1110, 400] on input "Next" at bounding box center [1090, 403] width 136 height 39
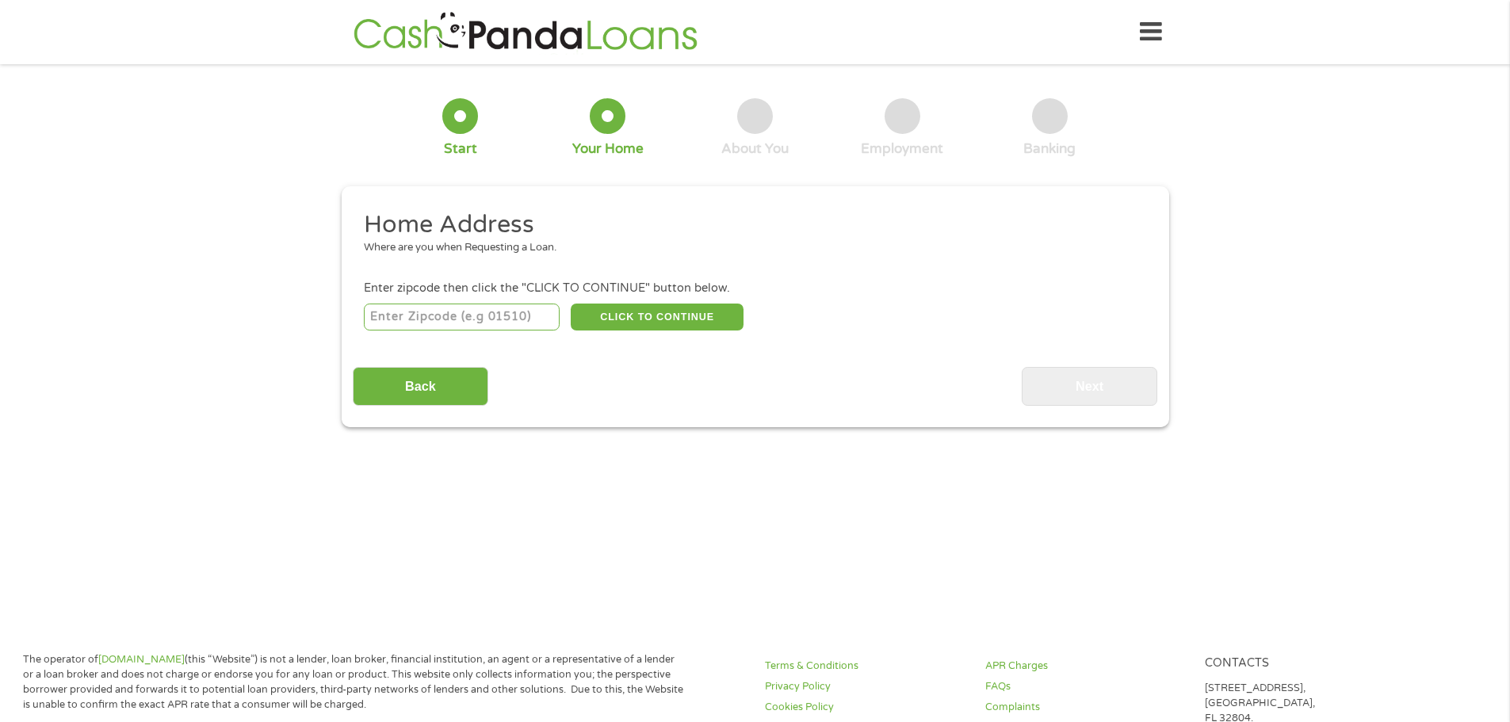
click at [444, 331] on div "CLICK TO CONTINUE Please recheck your Zipcode, it seems to be Incorrect" at bounding box center [754, 316] width 781 height 32
click at [444, 315] on input "number" at bounding box center [462, 317] width 196 height 27
type input "78251"
click at [685, 315] on button "CLICK TO CONTINUE" at bounding box center [657, 317] width 173 height 27
type input "78251"
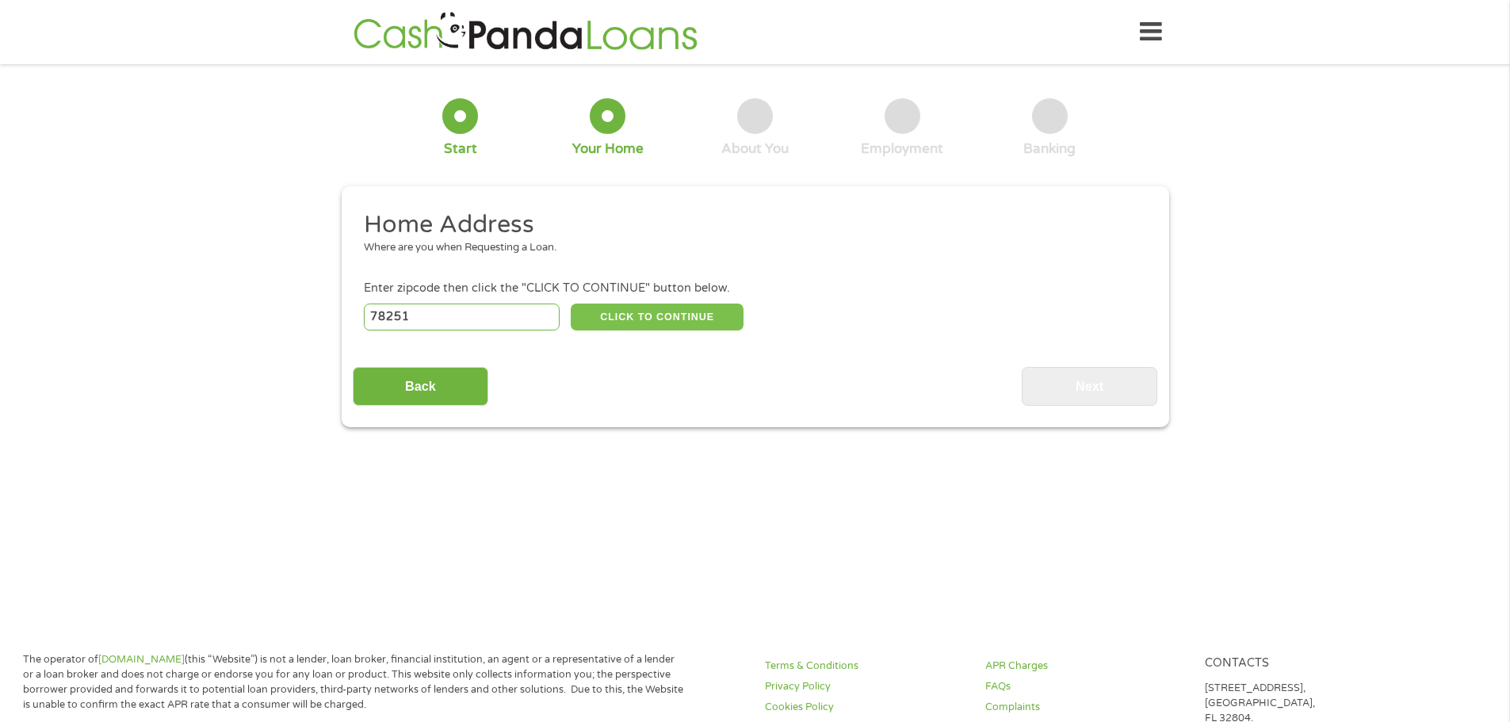
type input "San Antonio"
select select "Texas"
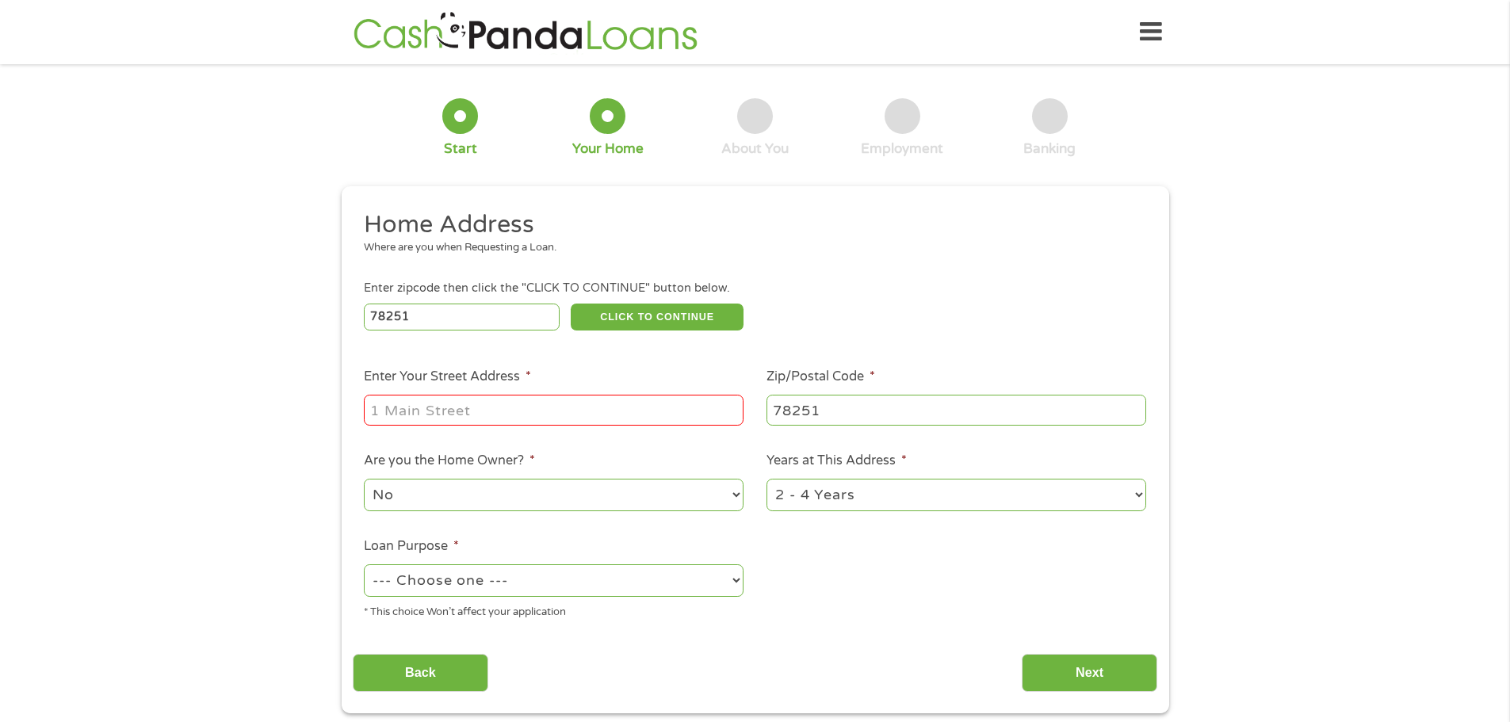
click at [396, 415] on input "Enter Your Street Address *" at bounding box center [554, 410] width 380 height 30
type input "9806 Alexa Pl"
drag, startPoint x: 889, startPoint y: 491, endPoint x: 877, endPoint y: 508, distance: 21.6
click at [889, 491] on select "1 Year or less 1 - 2 Years 2 - 4 Years Over 4 Years" at bounding box center [956, 495] width 380 height 32
select select "60months"
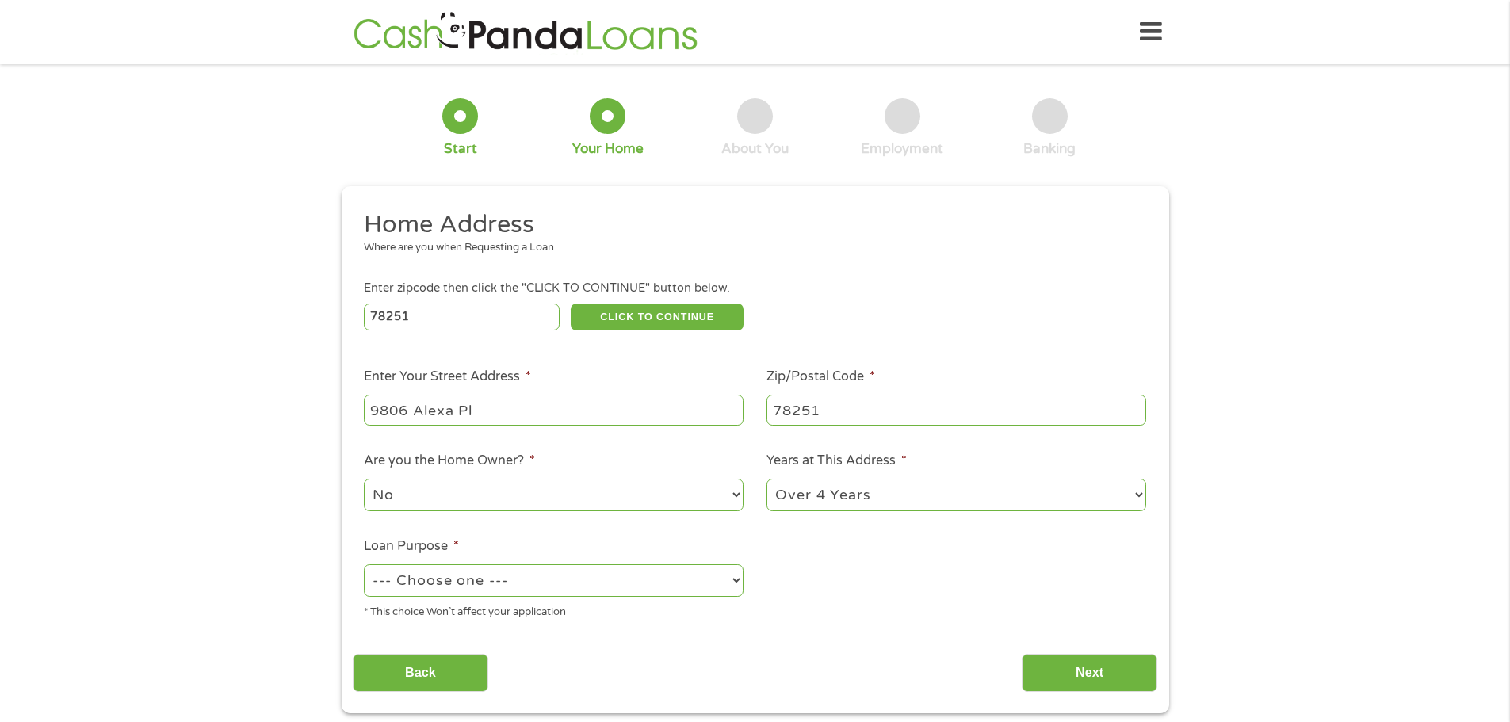
click at [766, 479] on select "1 Year or less 1 - 2 Years 2 - 4 Years Over 4 Years" at bounding box center [956, 495] width 380 height 32
click at [555, 584] on select "--- Choose one --- Pay Bills Debt Consolidation Home Improvement Major Purchase…" at bounding box center [554, 580] width 380 height 32
select select "medicalexpenses"
click at [364, 564] on select "--- Choose one --- Pay Bills Debt Consolidation Home Improvement Major Purchase…" at bounding box center [554, 580] width 380 height 32
click at [1091, 681] on input "Next" at bounding box center [1090, 673] width 136 height 39
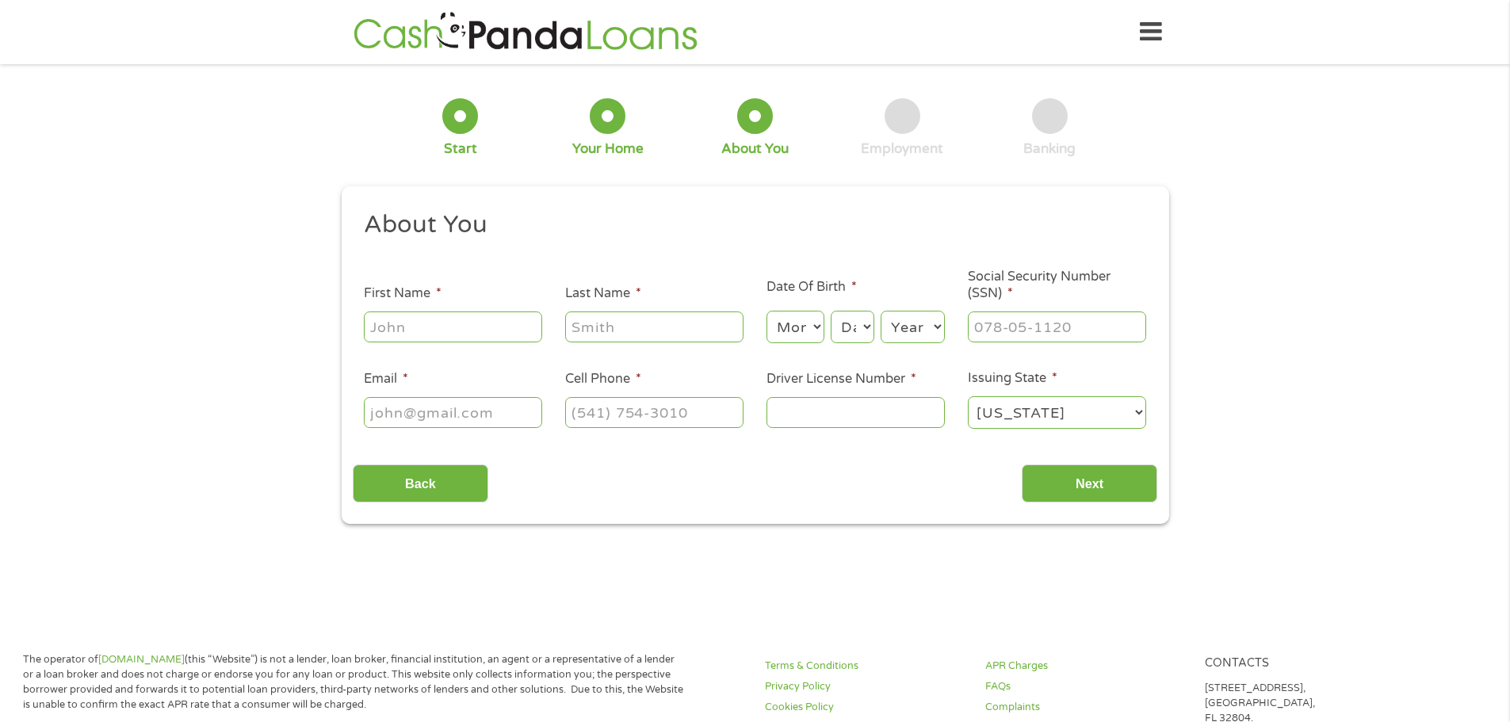
scroll to position [6, 6]
